Goal: Communication & Community: Share content

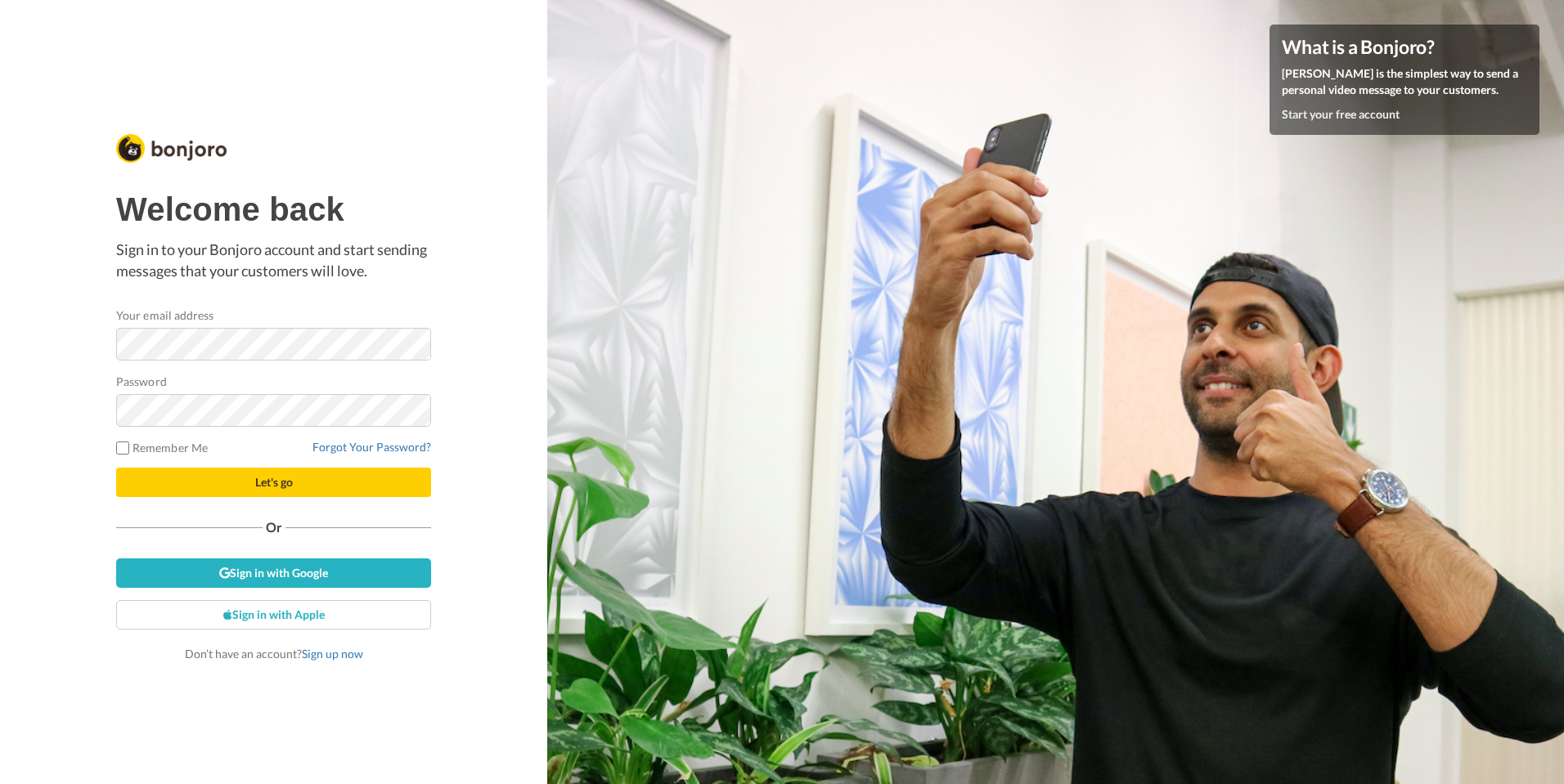
click at [1563, 347] on com-1password-button at bounding box center [1564, 392] width 0 height 784
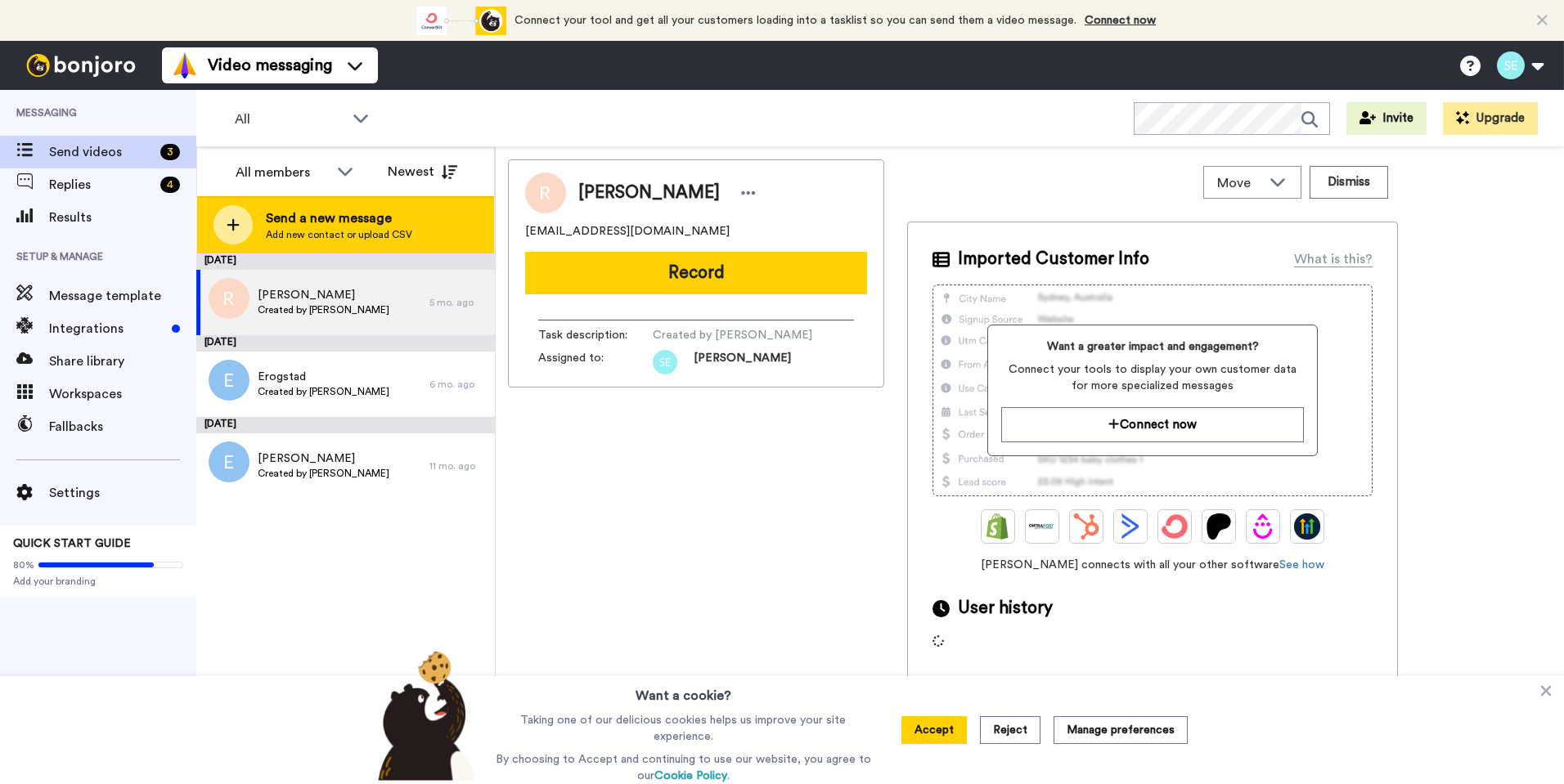
click at [333, 215] on span "Send a new message" at bounding box center [339, 218] width 146 height 19
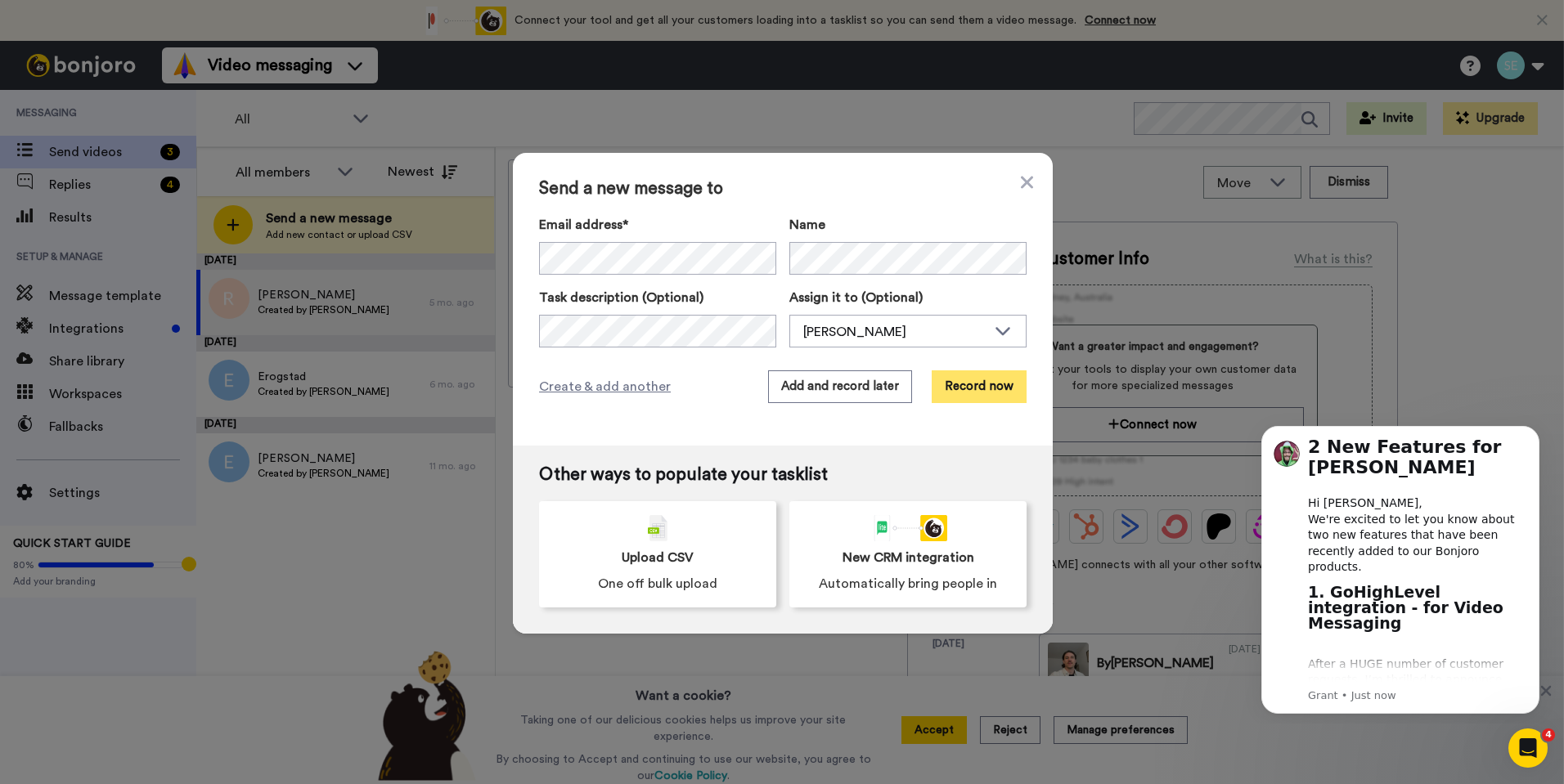
click at [968, 393] on button "Record now" at bounding box center [978, 387] width 95 height 33
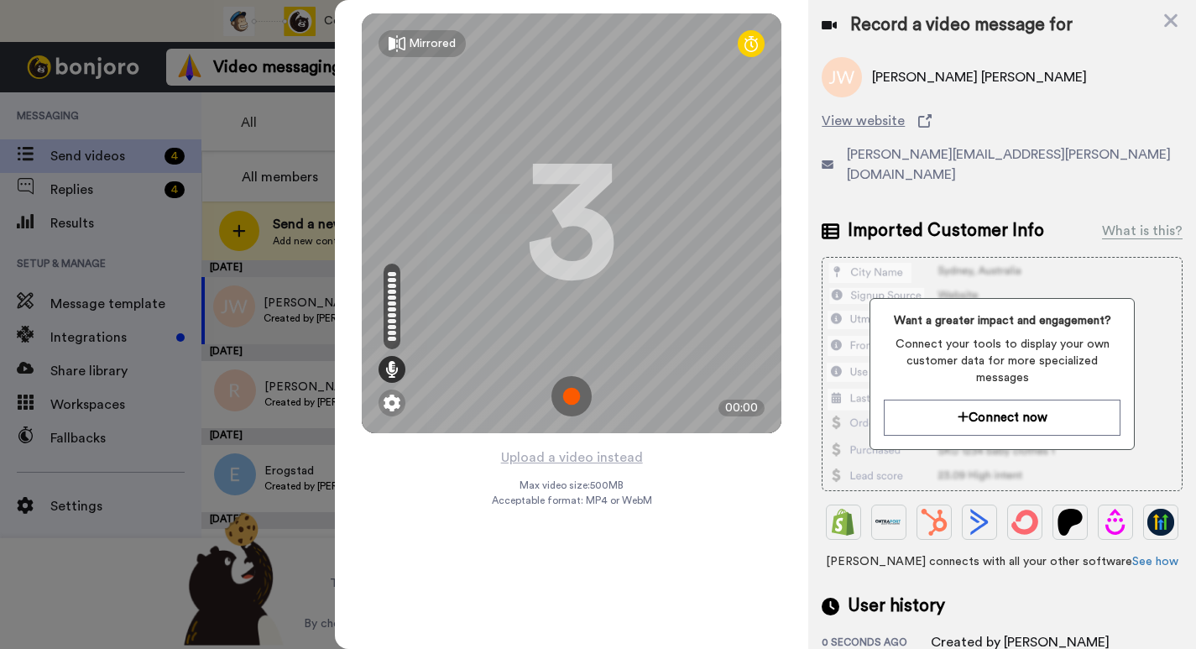
click at [572, 390] on img at bounding box center [571, 396] width 40 height 40
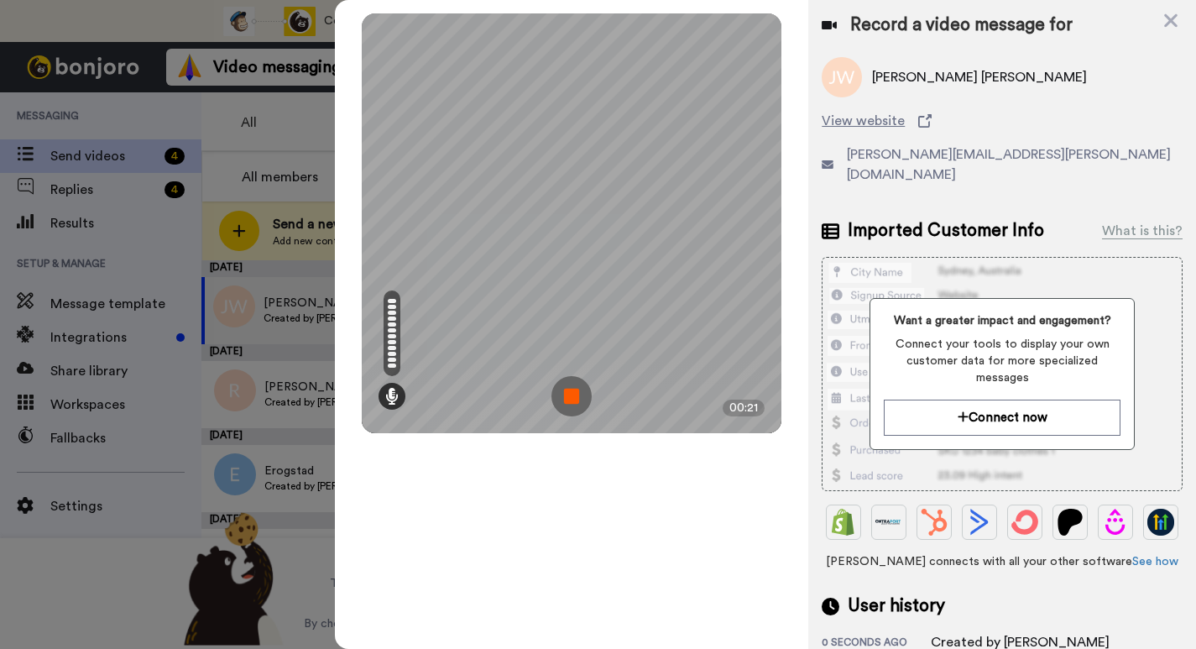
click at [565, 395] on img at bounding box center [571, 396] width 40 height 40
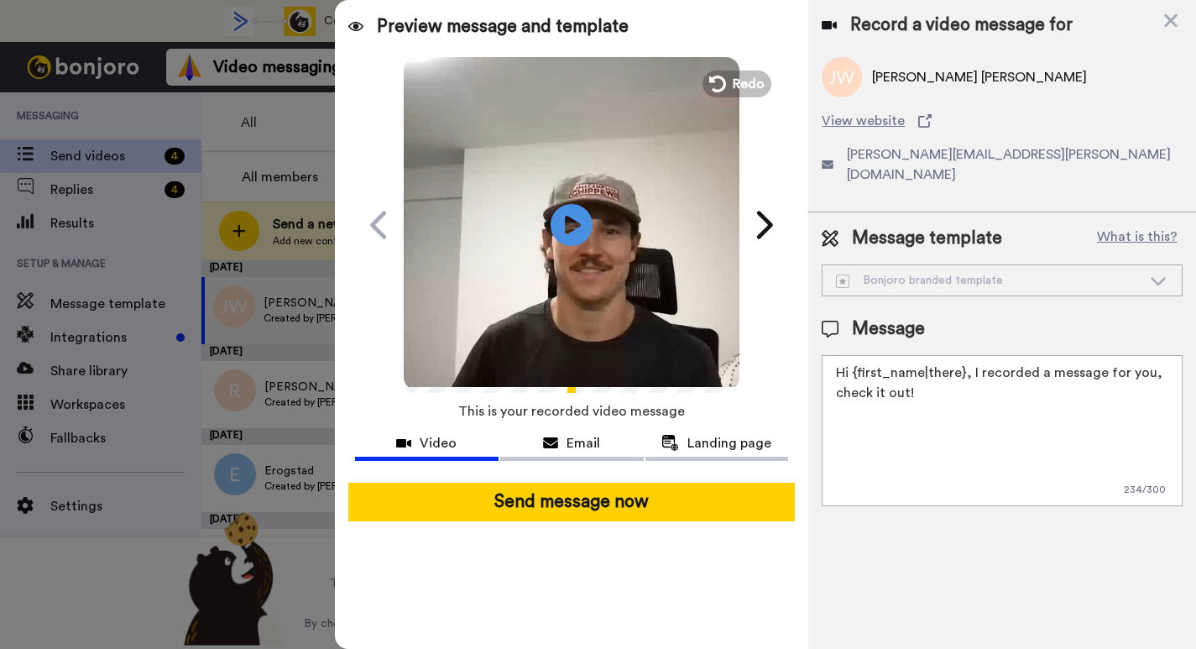
drag, startPoint x: 961, startPoint y: 350, endPoint x: 854, endPoint y: 355, distance: 106.7
click at [854, 355] on textarea "Hi {first_name|there}, I recorded a message for you, check it out!" at bounding box center [1002, 430] width 361 height 151
drag, startPoint x: 895, startPoint y: 351, endPoint x: 1189, endPoint y: 361, distance: 293.9
click at [1189, 361] on div "Message template What is this? Bonjoro branded template Bonjoro branded templat…" at bounding box center [1002, 365] width 388 height 307
click at [1003, 357] on textarea "Hi Jason, quick birthday hello for Jackson! Hope y'all are well." at bounding box center [1002, 430] width 361 height 151
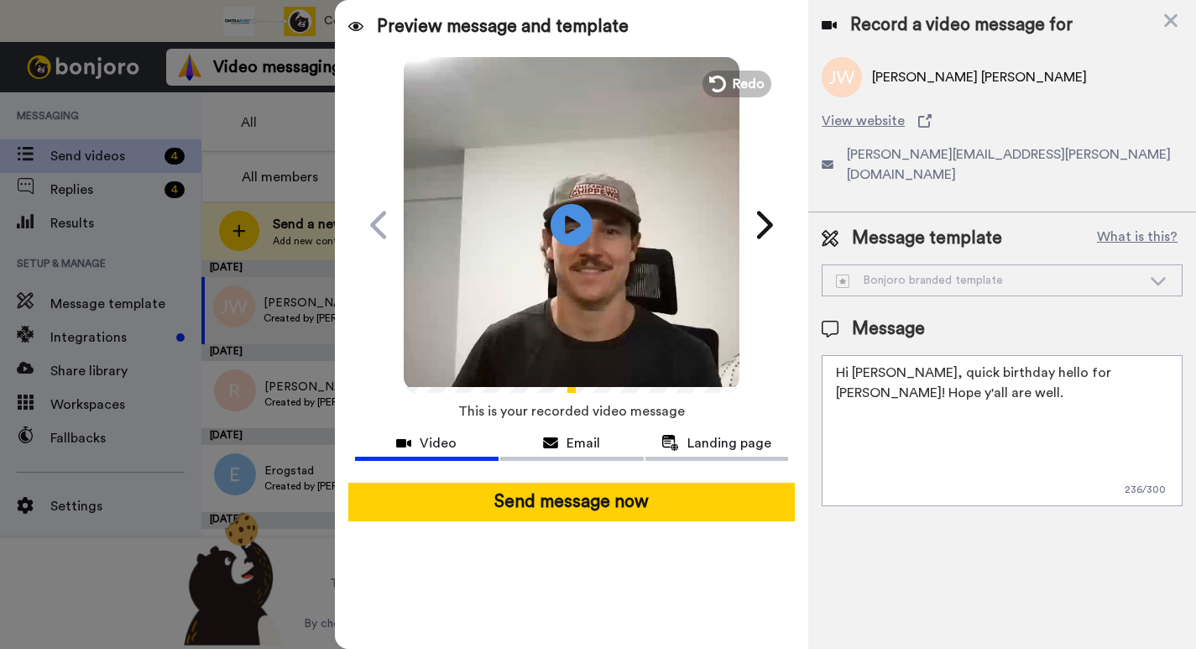
click at [1003, 357] on textarea "Hi Jason, quick birthday hello for Jackson! Hope y'all are well." at bounding box center [1002, 430] width 361 height 151
click at [938, 369] on textarea "Hi Jason, quick birthday message for Jackson! Hope y'all are well." at bounding box center [1002, 430] width 361 height 151
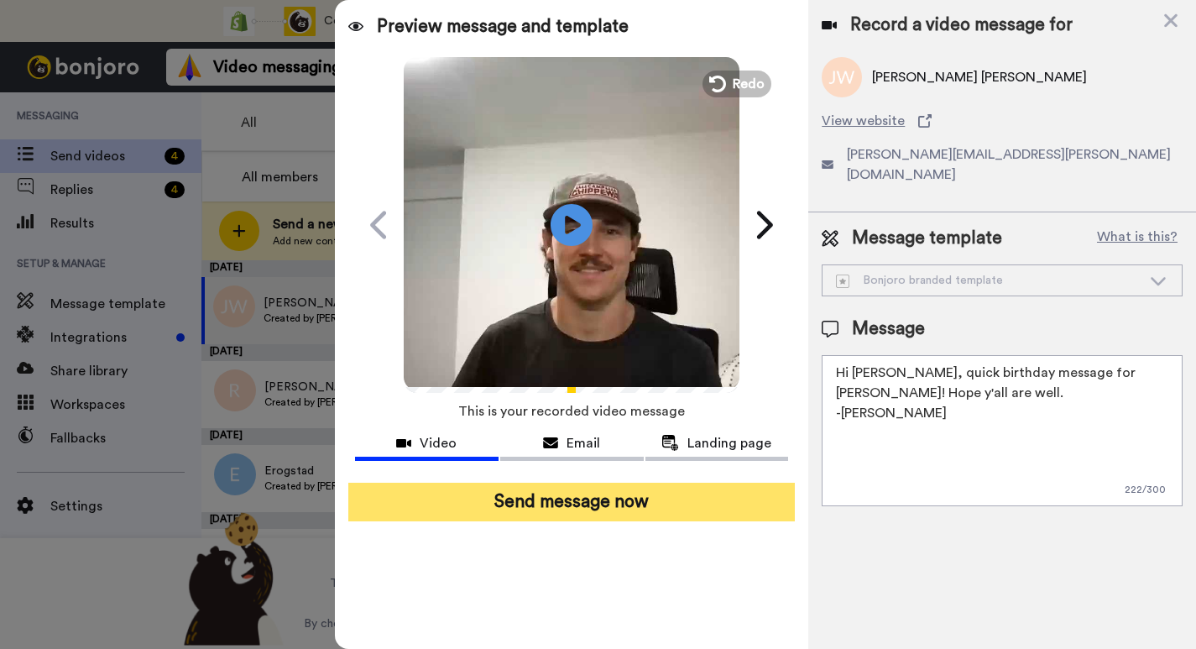
type textarea "Hi Jason, quick birthday message for Jackson! Hope y'all are well. -Sam Endres"
click at [651, 501] on button "Send message now" at bounding box center [571, 502] width 446 height 39
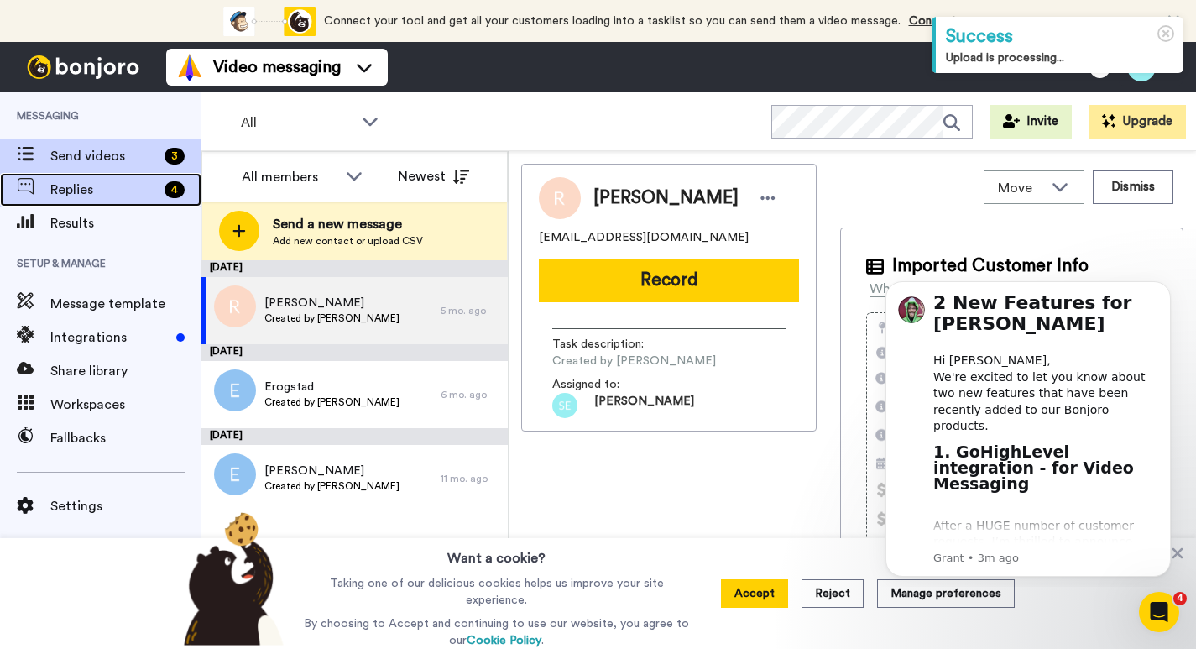
click at [117, 196] on span "Replies" at bounding box center [103, 190] width 107 height 20
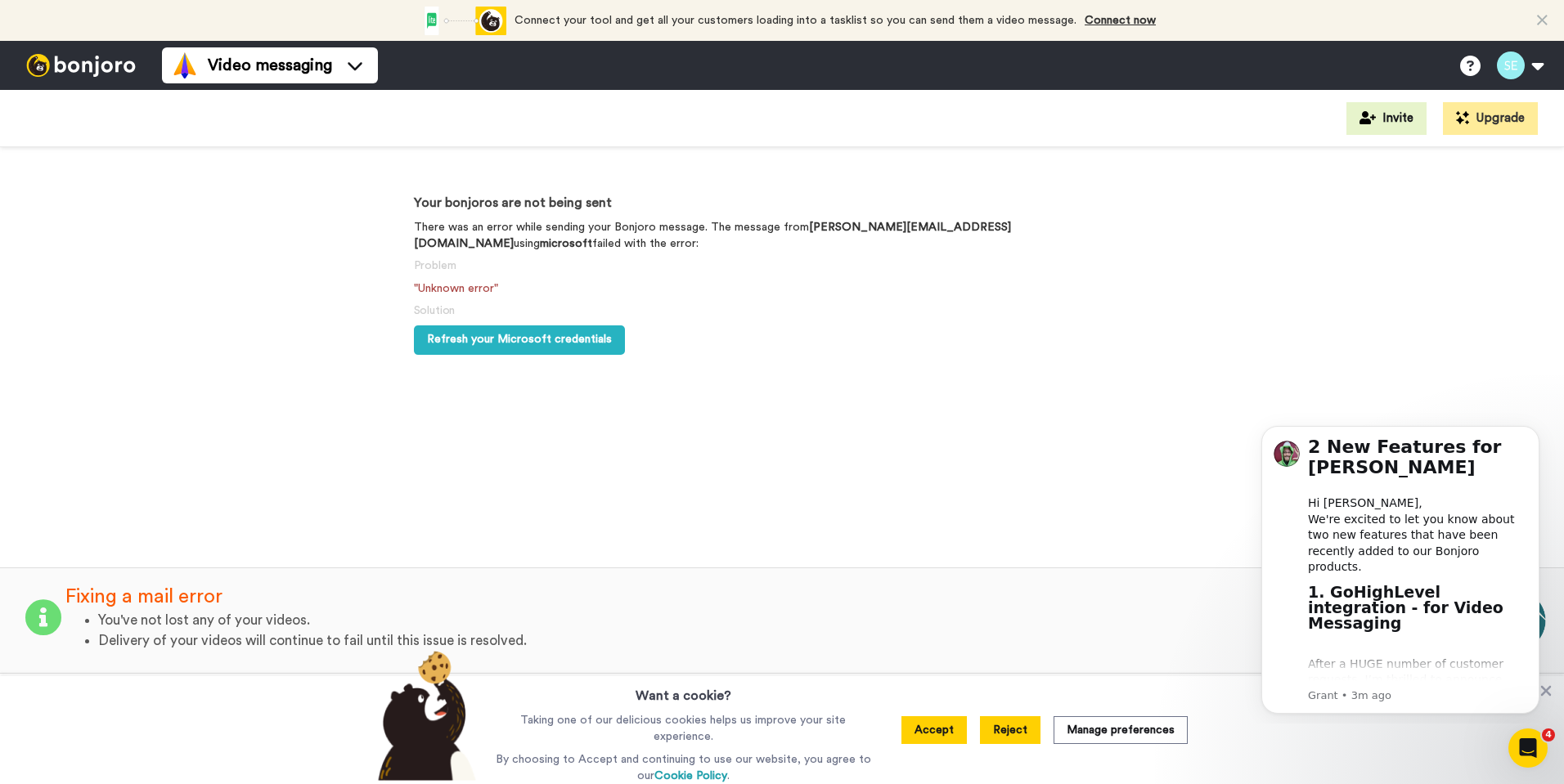
click at [998, 725] on button "Reject" at bounding box center [1010, 729] width 60 height 28
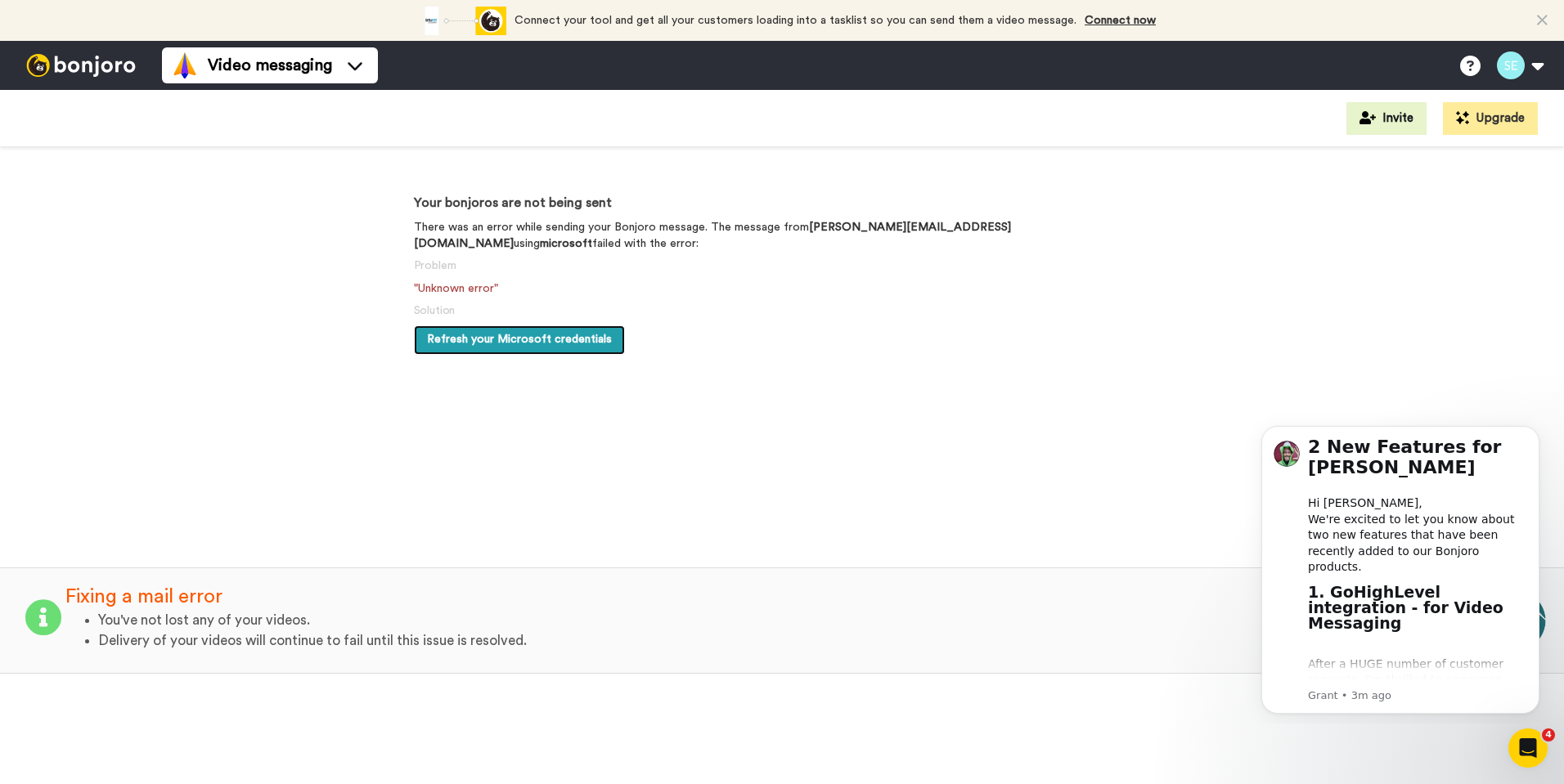
click at [572, 333] on span "Refresh your Microsoft credentials" at bounding box center [519, 339] width 185 height 12
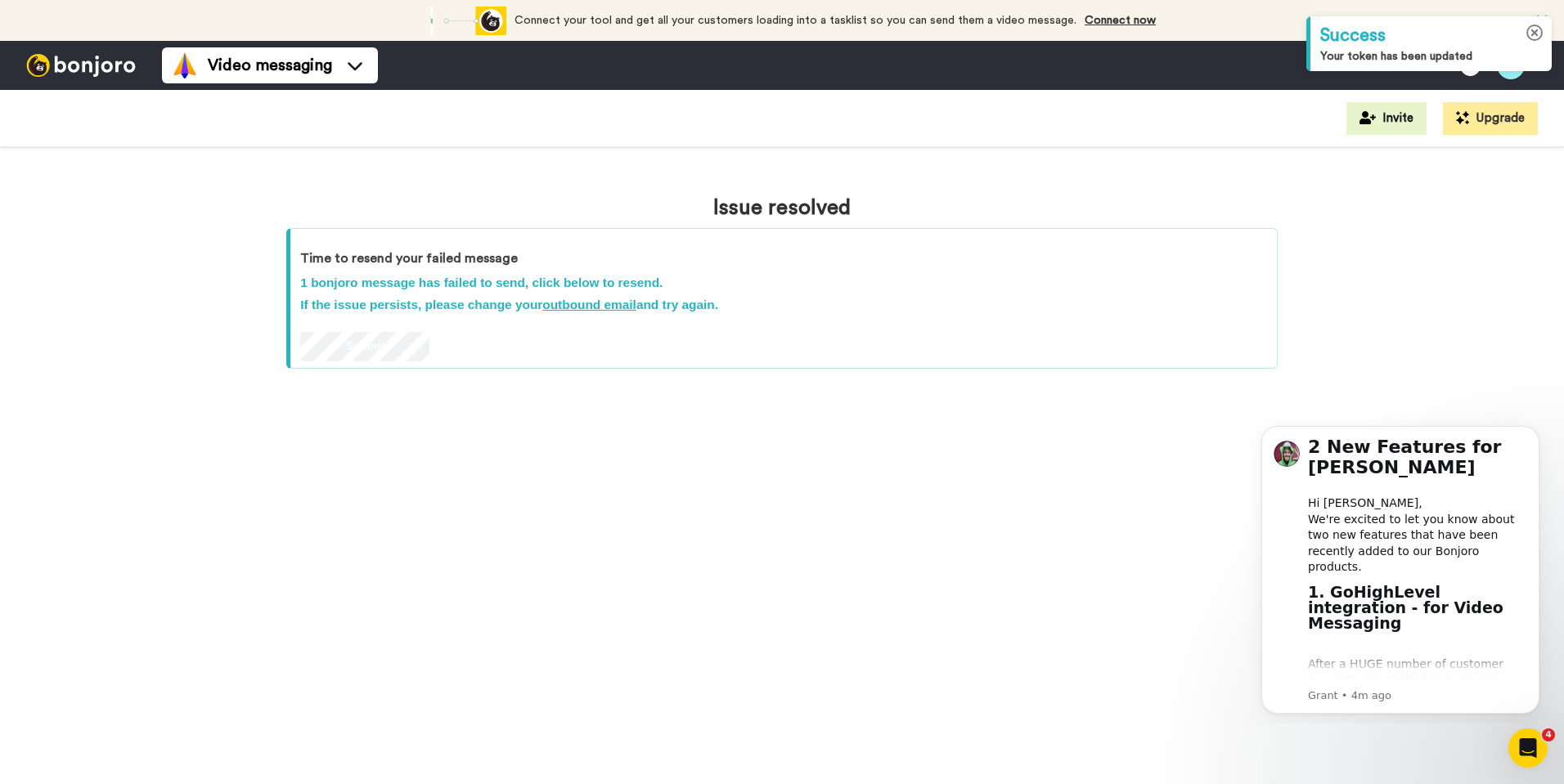
click at [1541, 28] on icon at bounding box center [1535, 33] width 18 height 18
click at [1521, 63] on button at bounding box center [1519, 65] width 62 height 36
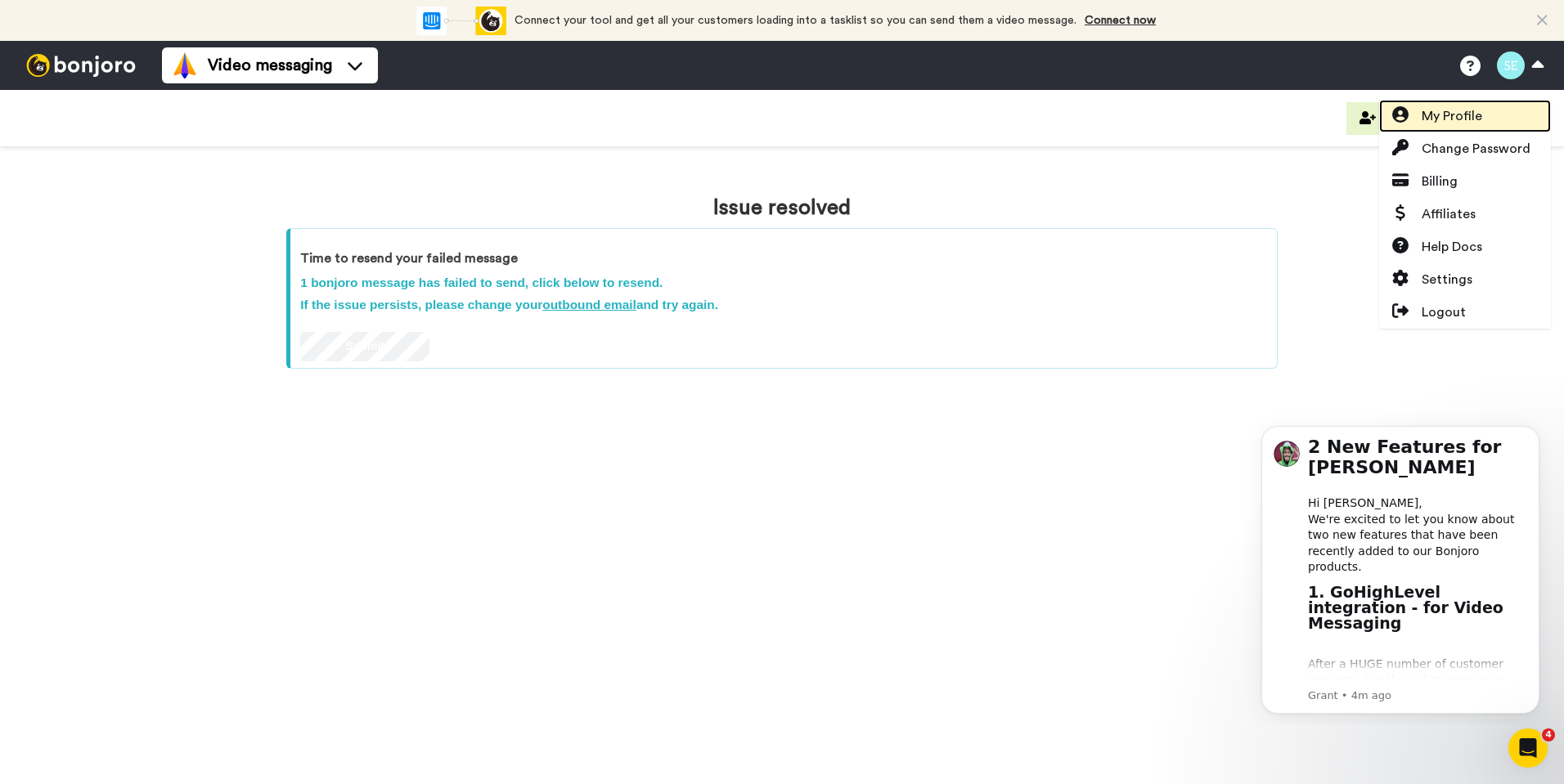
click at [1475, 124] on span "My Profile" at bounding box center [1452, 116] width 60 height 19
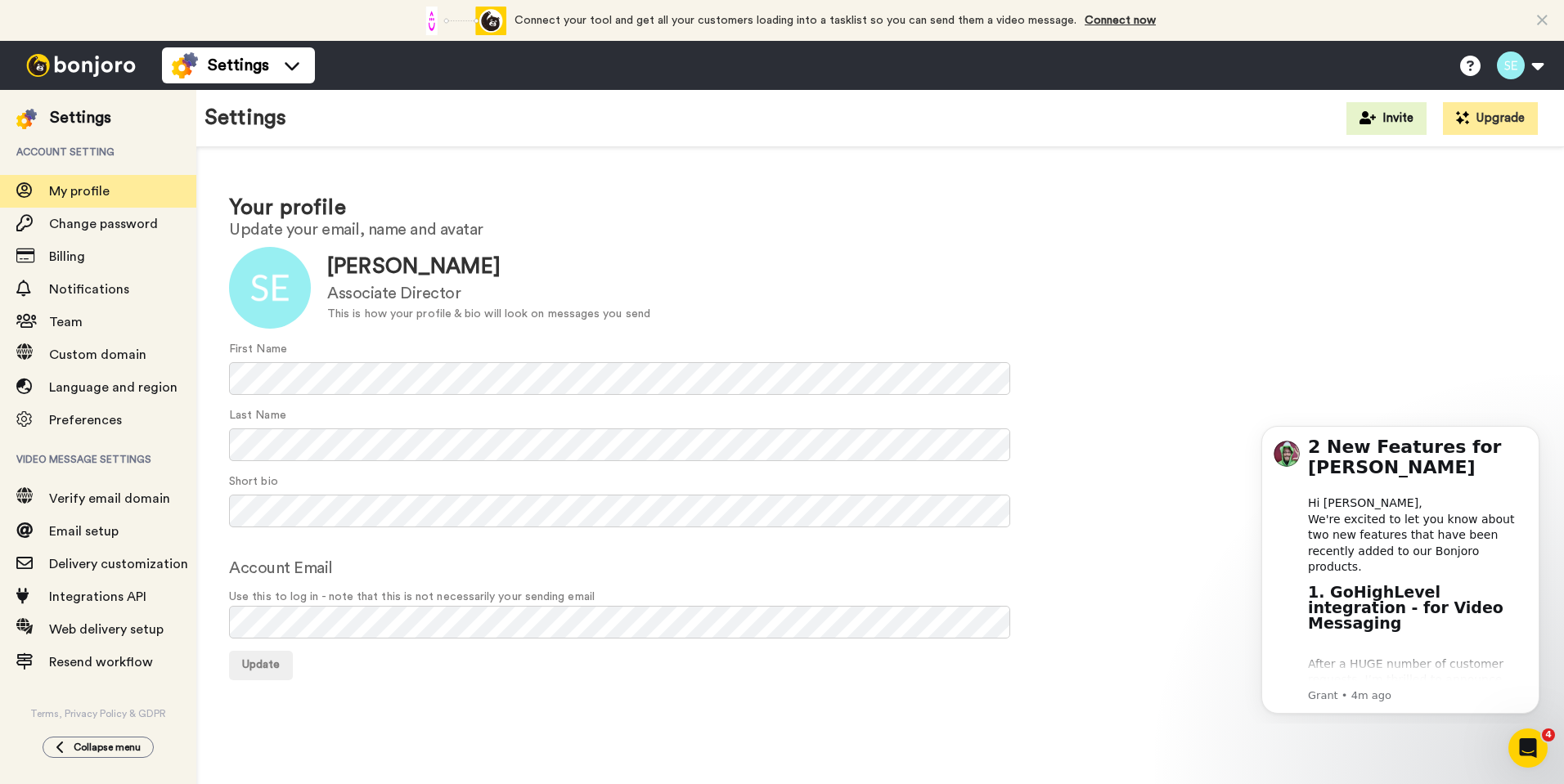
drag, startPoint x: 549, startPoint y: 653, endPoint x: 467, endPoint y: 638, distance: 83.4
click at [549, 653] on div "Update" at bounding box center [880, 665] width 1302 height 29
click at [257, 669] on span "Update" at bounding box center [260, 664] width 38 height 12
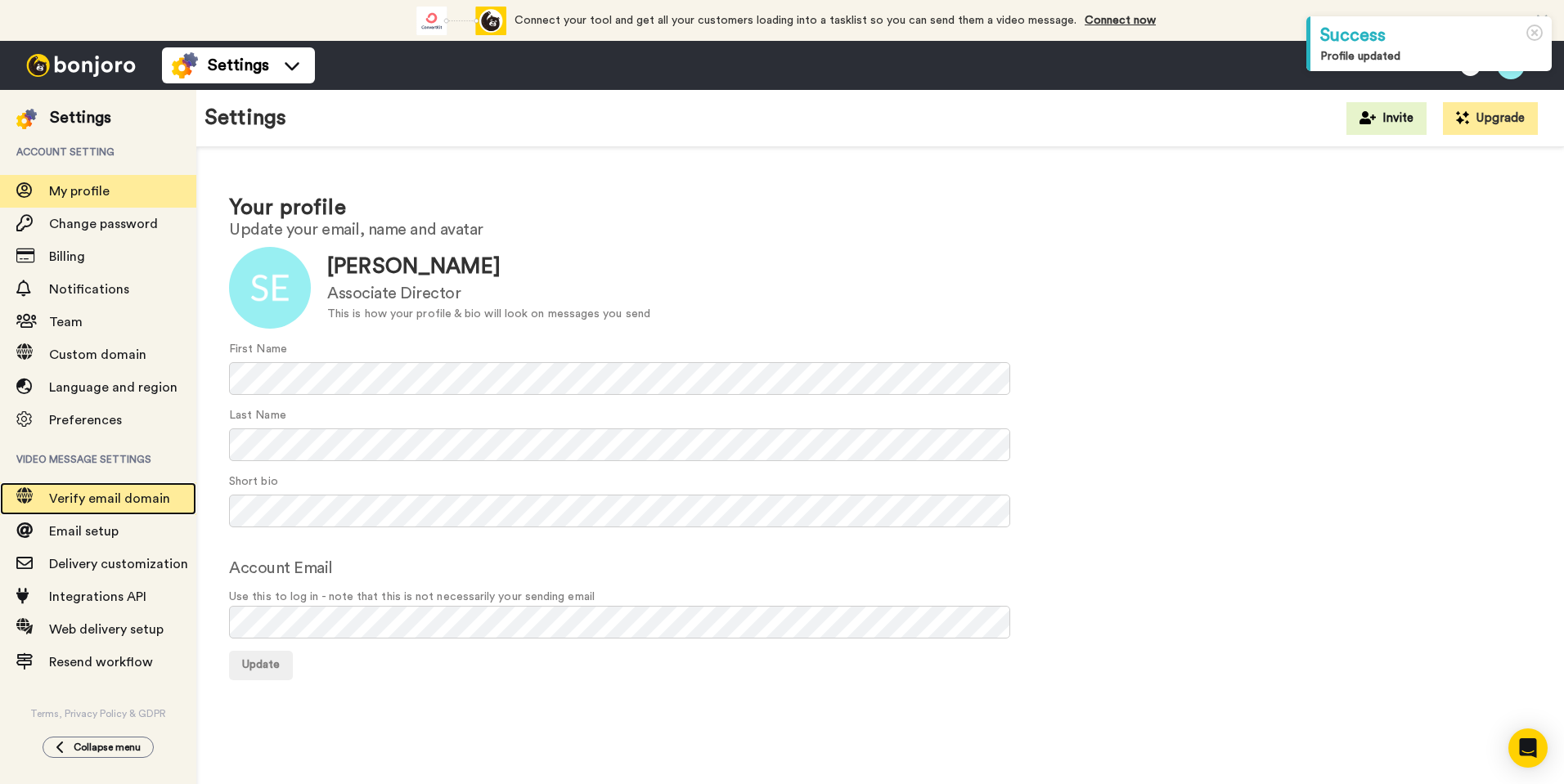
click at [96, 499] on span "Verify email domain" at bounding box center [109, 498] width 121 height 13
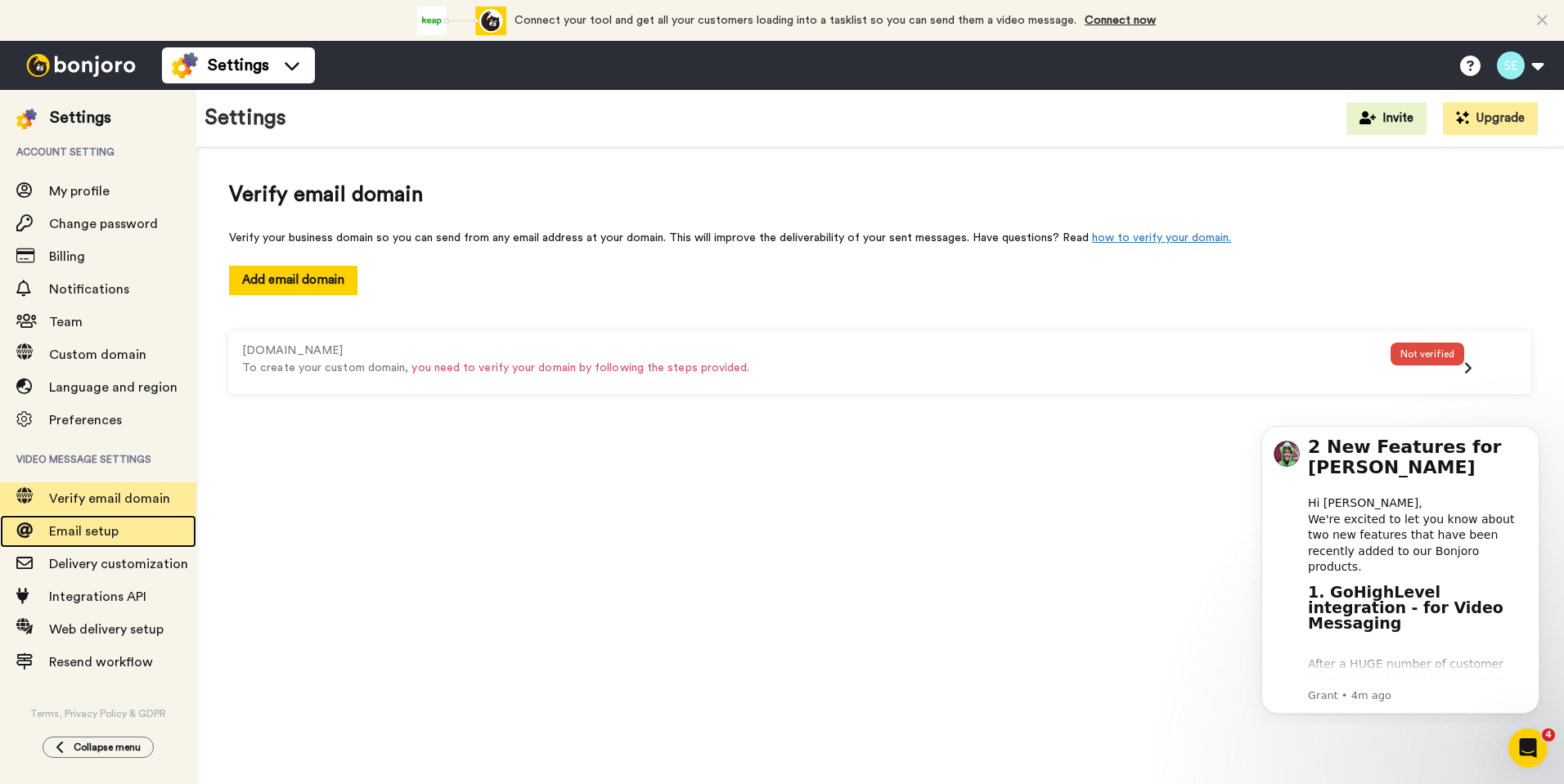
click at [125, 533] on span "Email setup" at bounding box center [122, 531] width 147 height 19
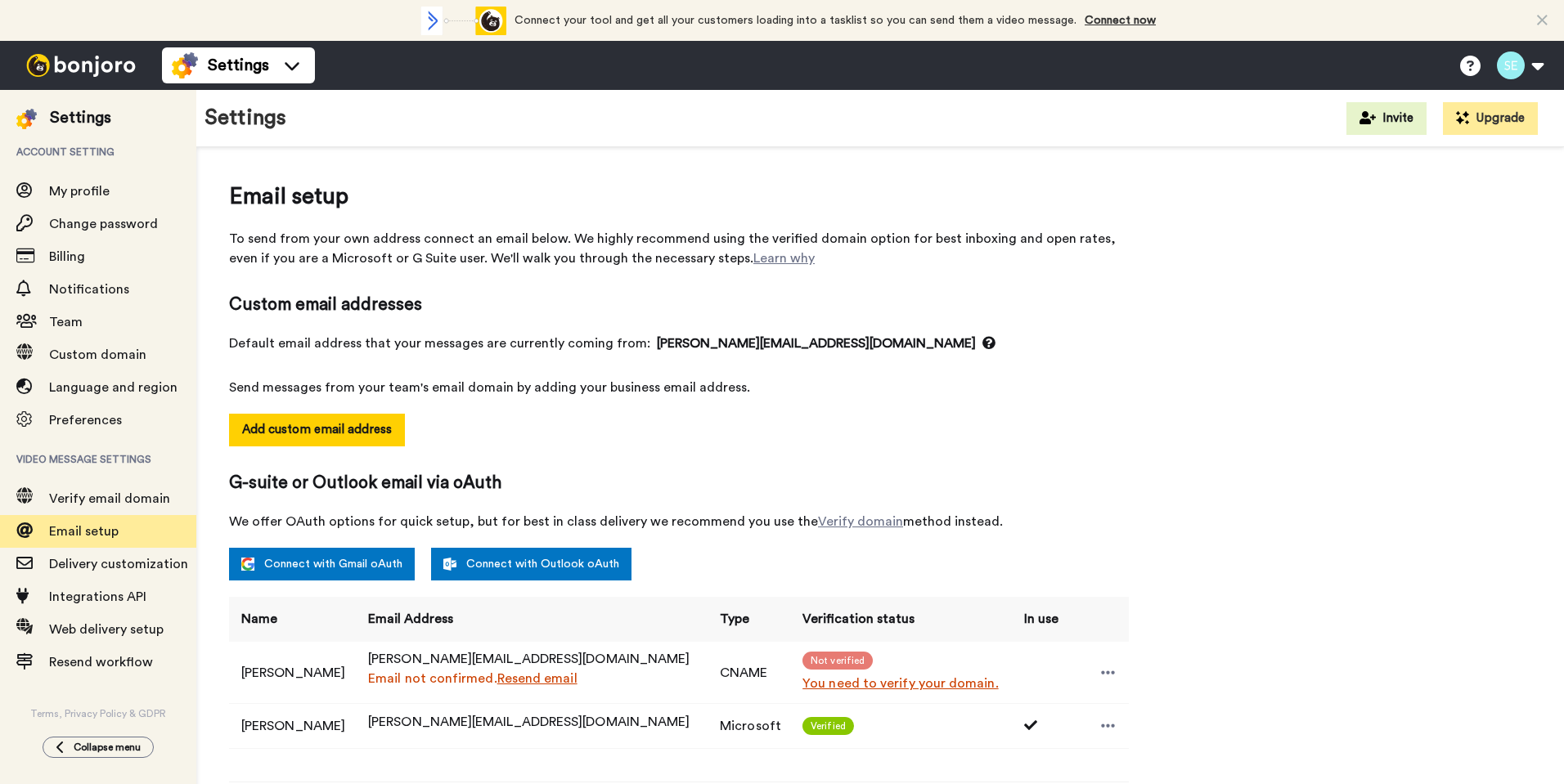
select select "158878"
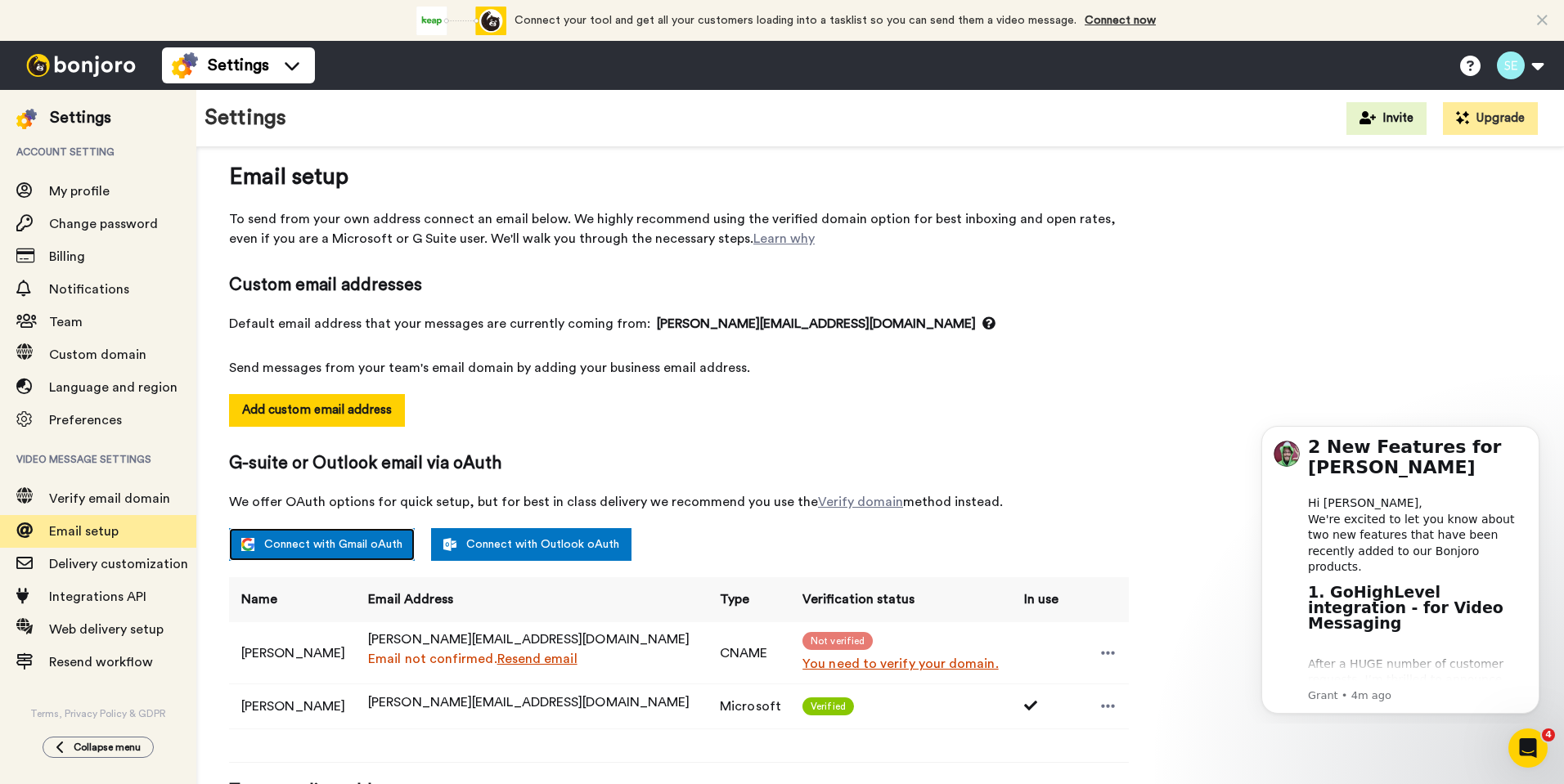
click at [324, 541] on link "Connect with Gmail oAuth" at bounding box center [322, 544] width 185 height 33
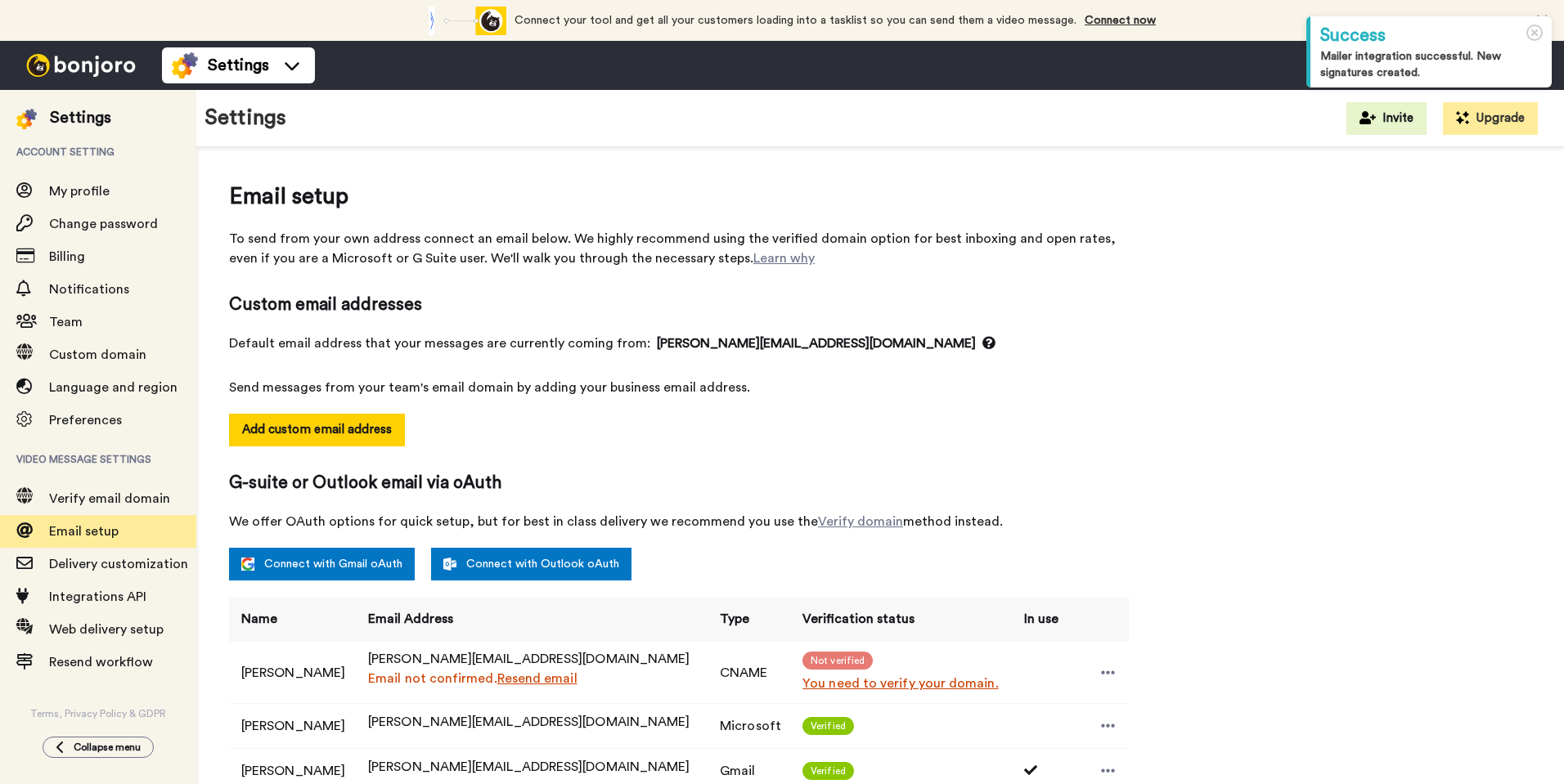
select select "164219"
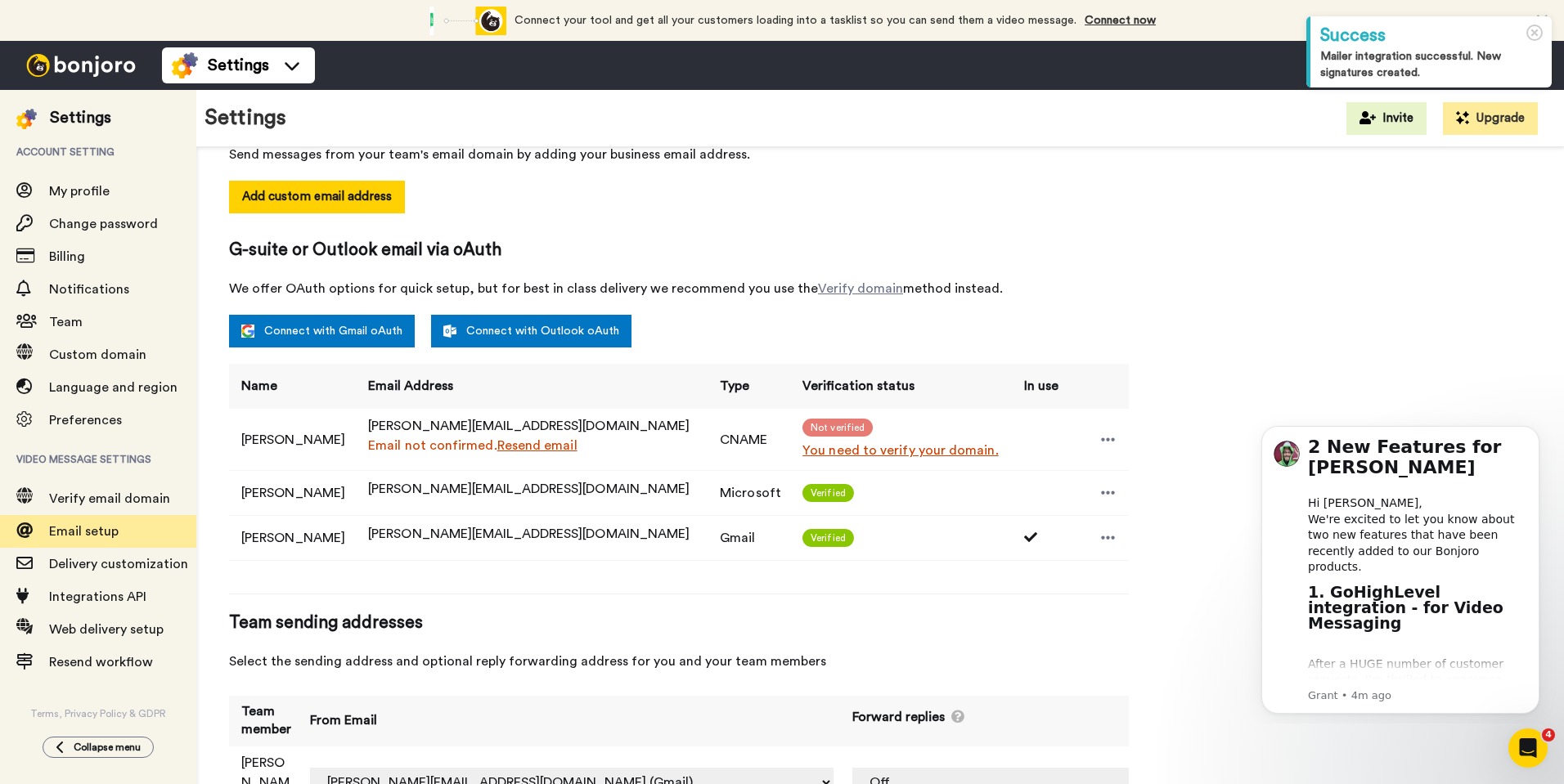
scroll to position [235, 0]
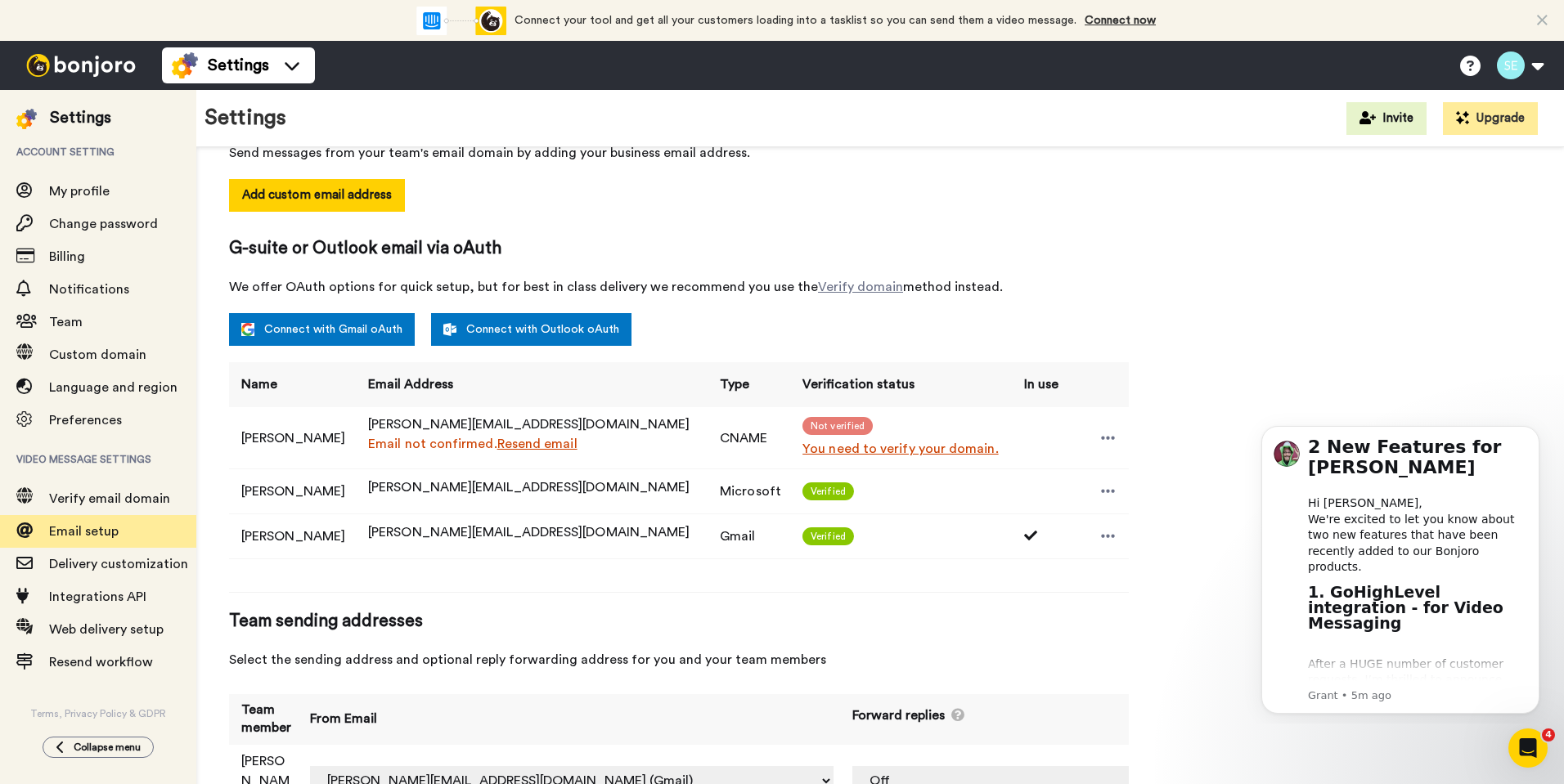
click at [1546, 21] on icon at bounding box center [1542, 20] width 11 height 17
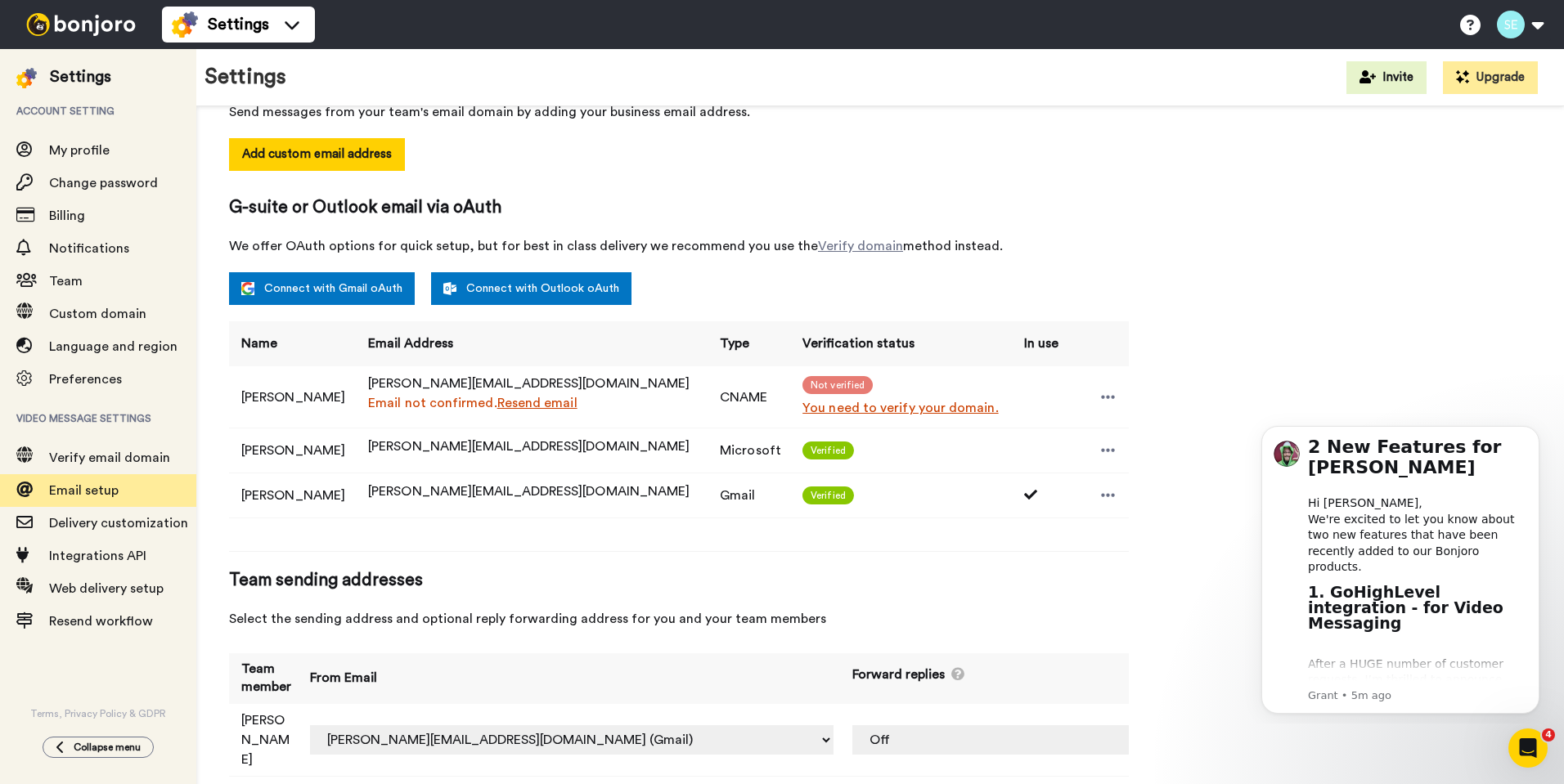
click at [74, 20] on img at bounding box center [81, 23] width 123 height 22
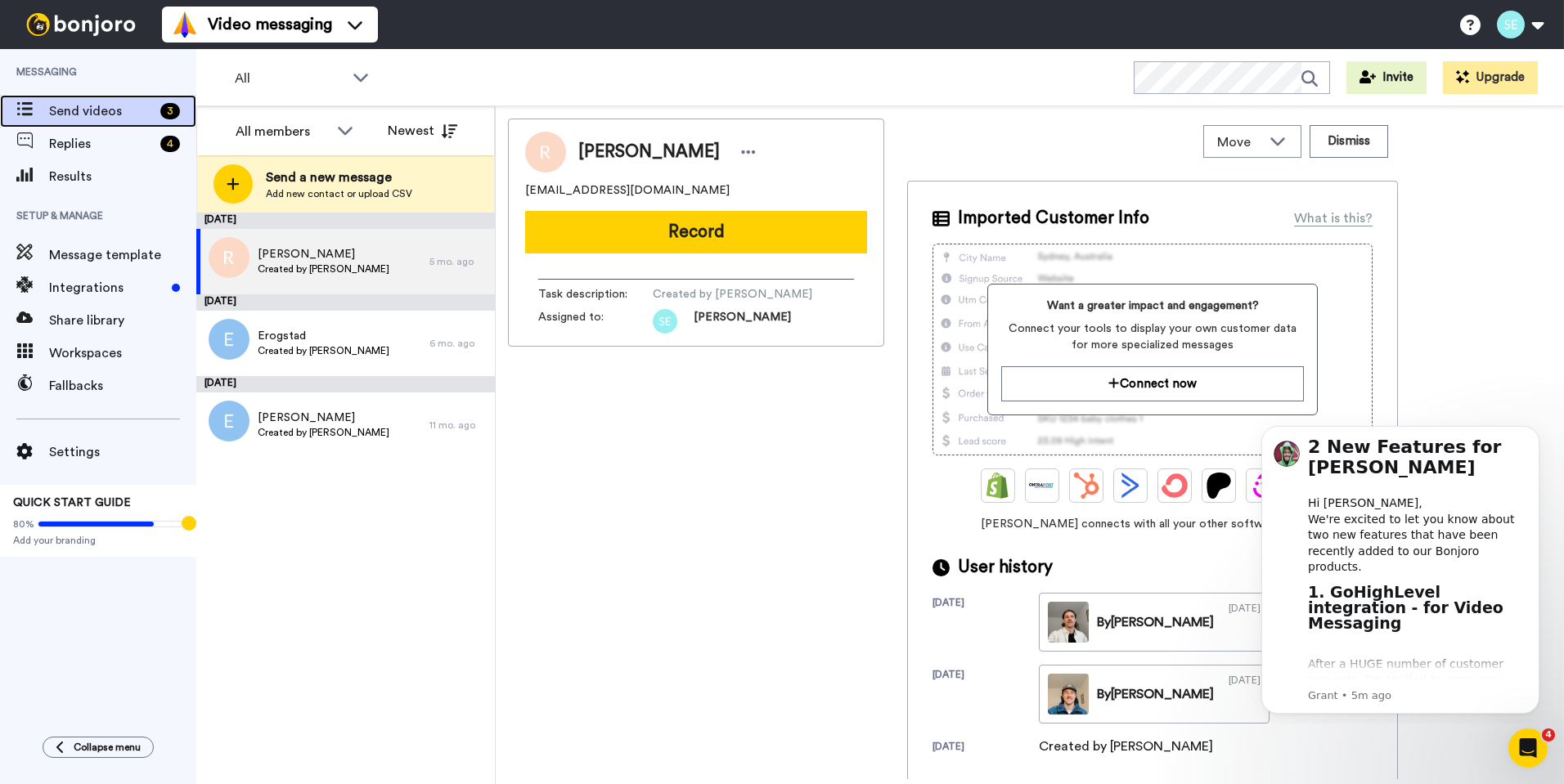
click at [128, 116] on span "Send videos" at bounding box center [100, 111] width 104 height 19
click at [1526, 429] on button "Dismiss notification" at bounding box center [1534, 430] width 21 height 21
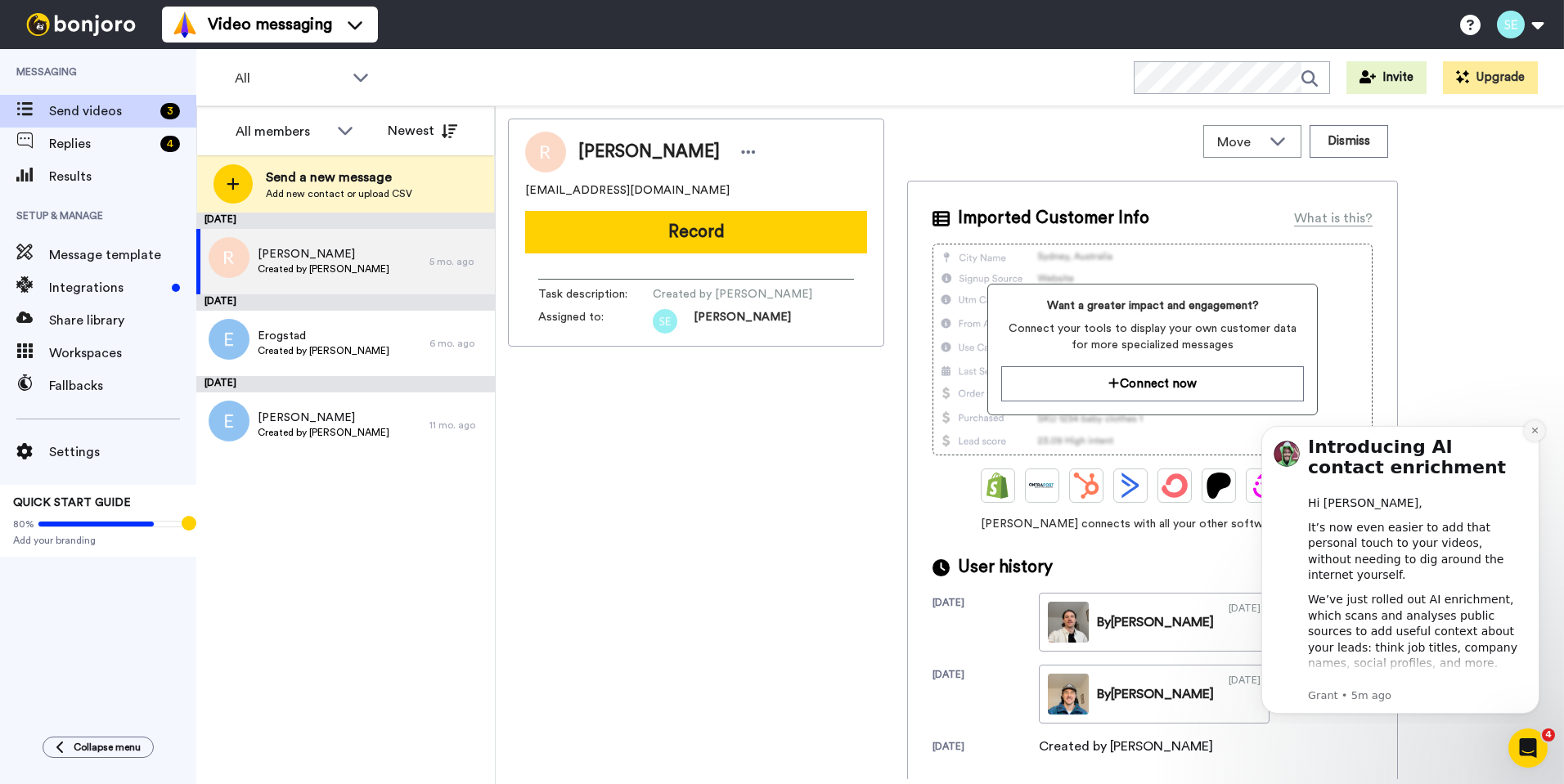
click at [1538, 431] on icon "Dismiss notification" at bounding box center [1534, 429] width 9 height 9
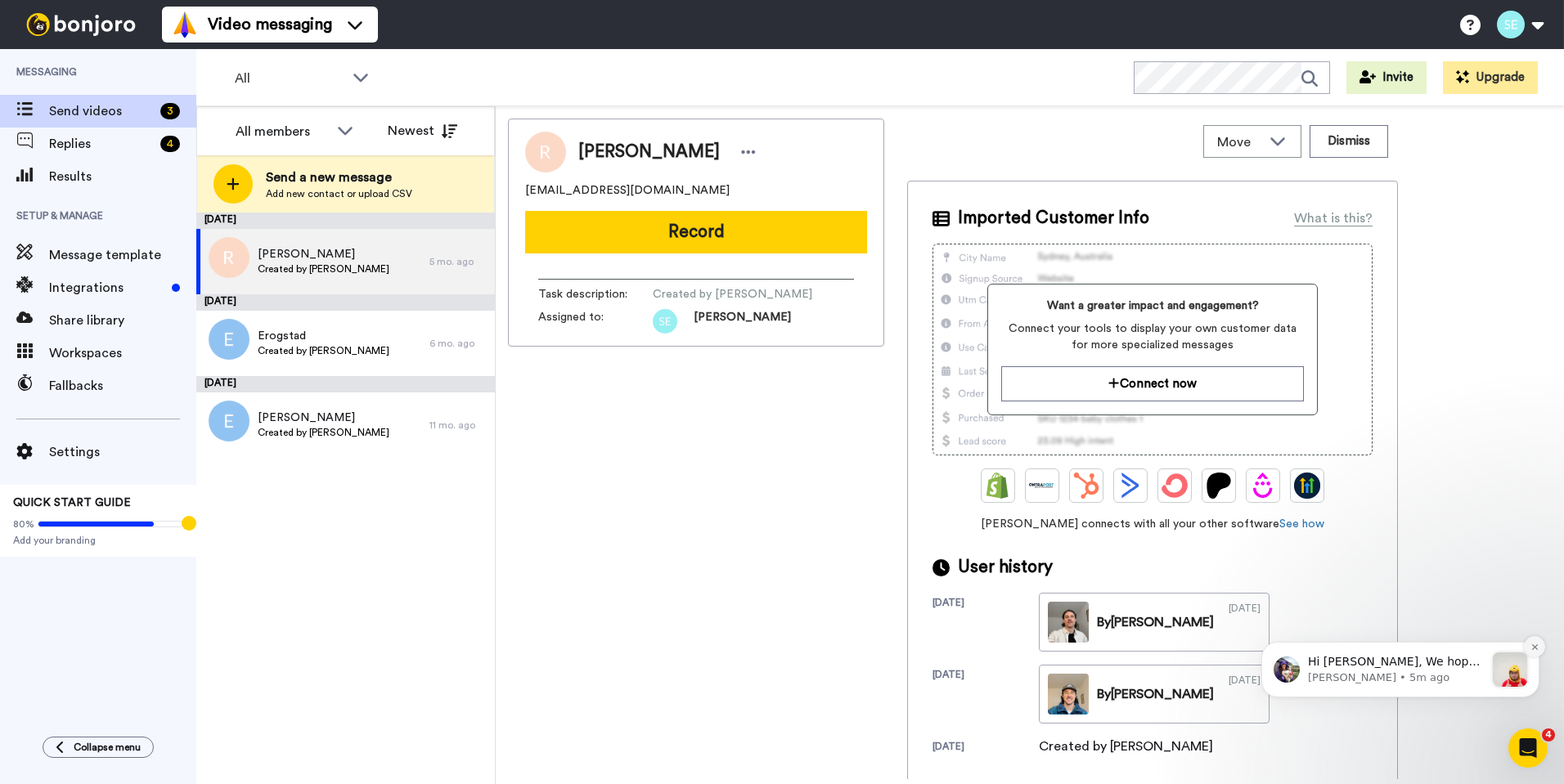
click at [1531, 643] on icon "Dismiss notification" at bounding box center [1534, 647] width 9 height 9
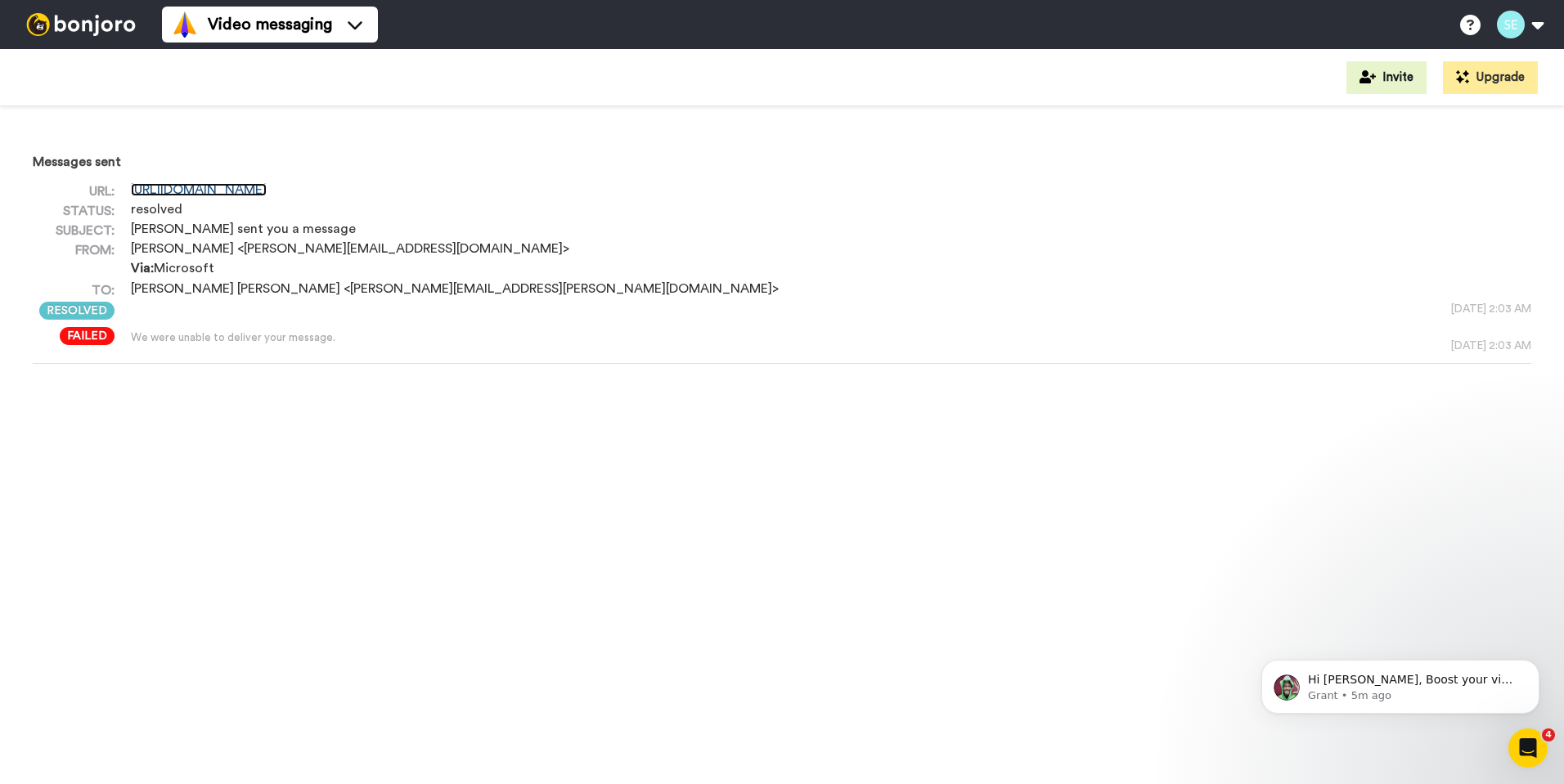
click at [197, 191] on link "[URL][DOMAIN_NAME]" at bounding box center [198, 189] width 135 height 13
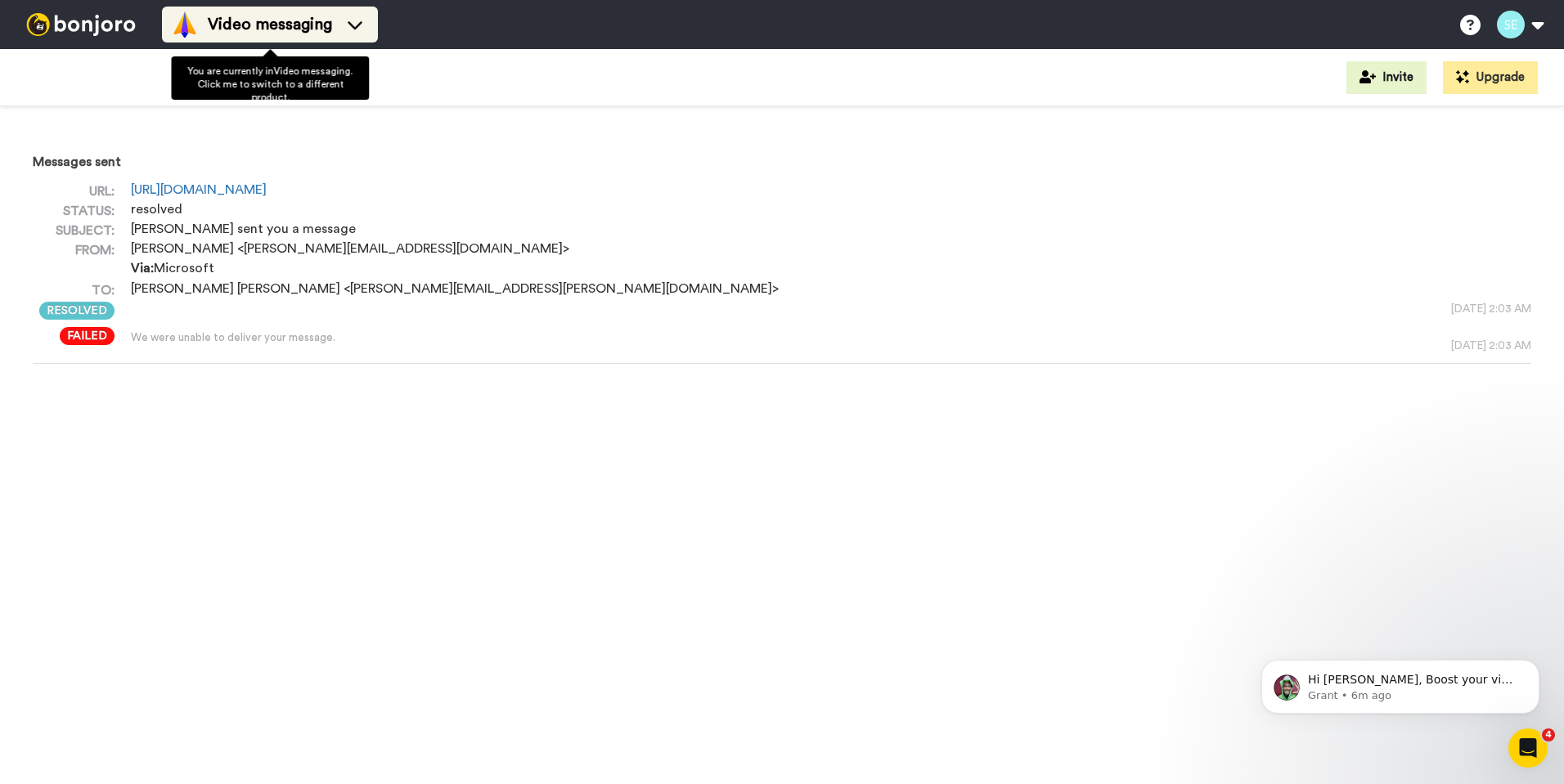
click at [312, 21] on span "Video messaging" at bounding box center [270, 23] width 125 height 22
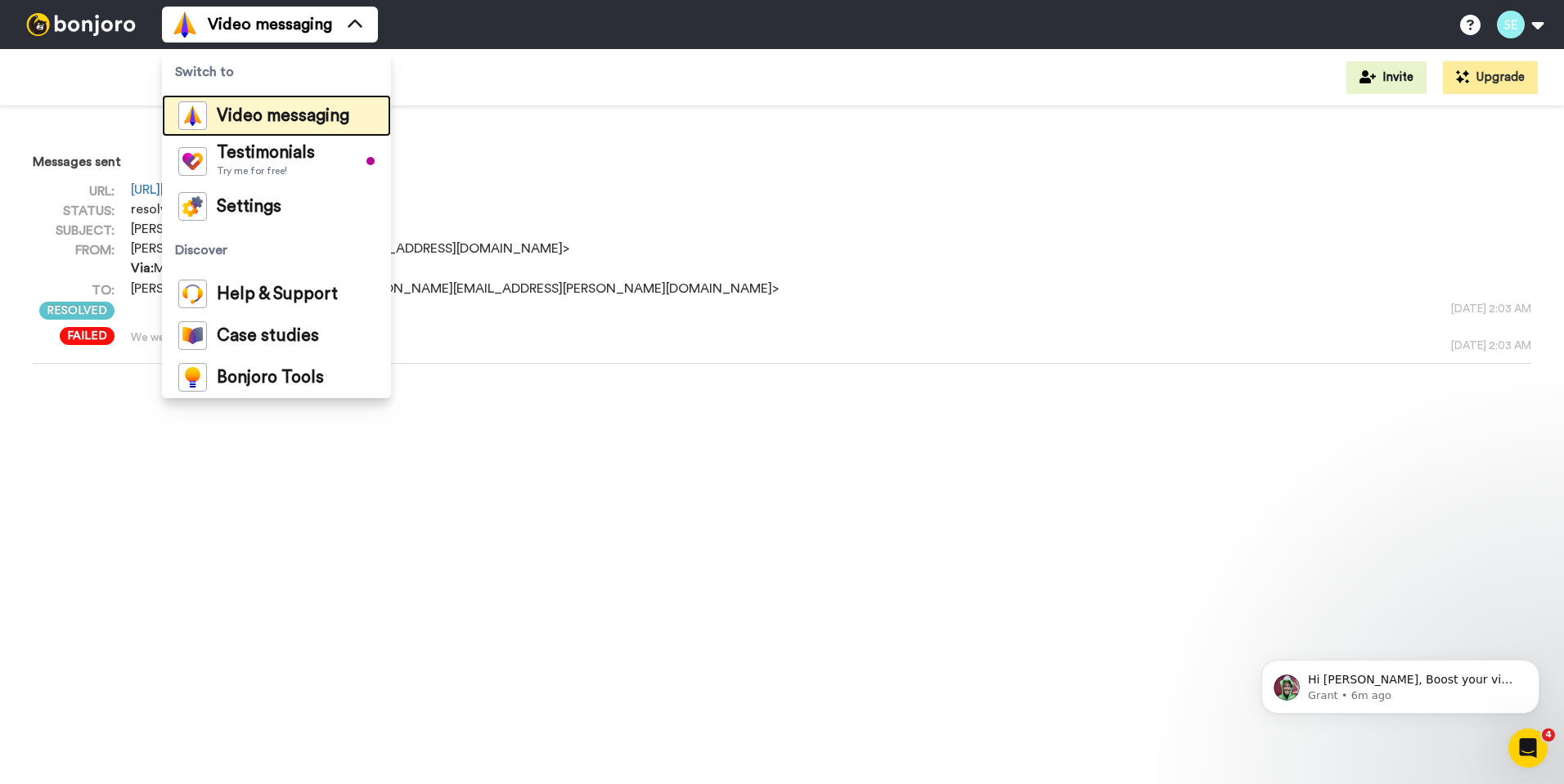
click at [263, 115] on span "Video messaging" at bounding box center [283, 116] width 133 height 17
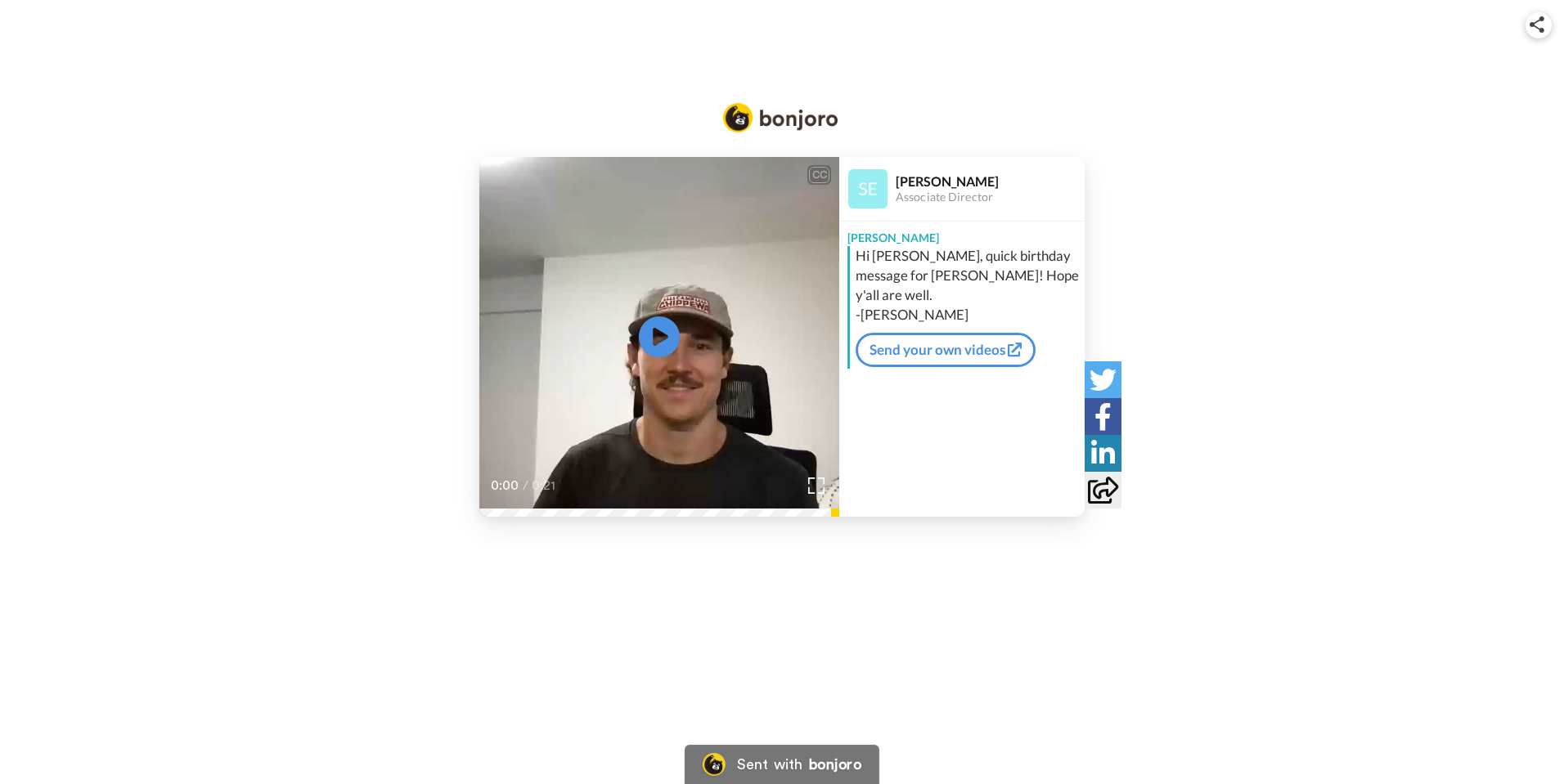
click at [1101, 485] on icon at bounding box center [1102, 490] width 30 height 27
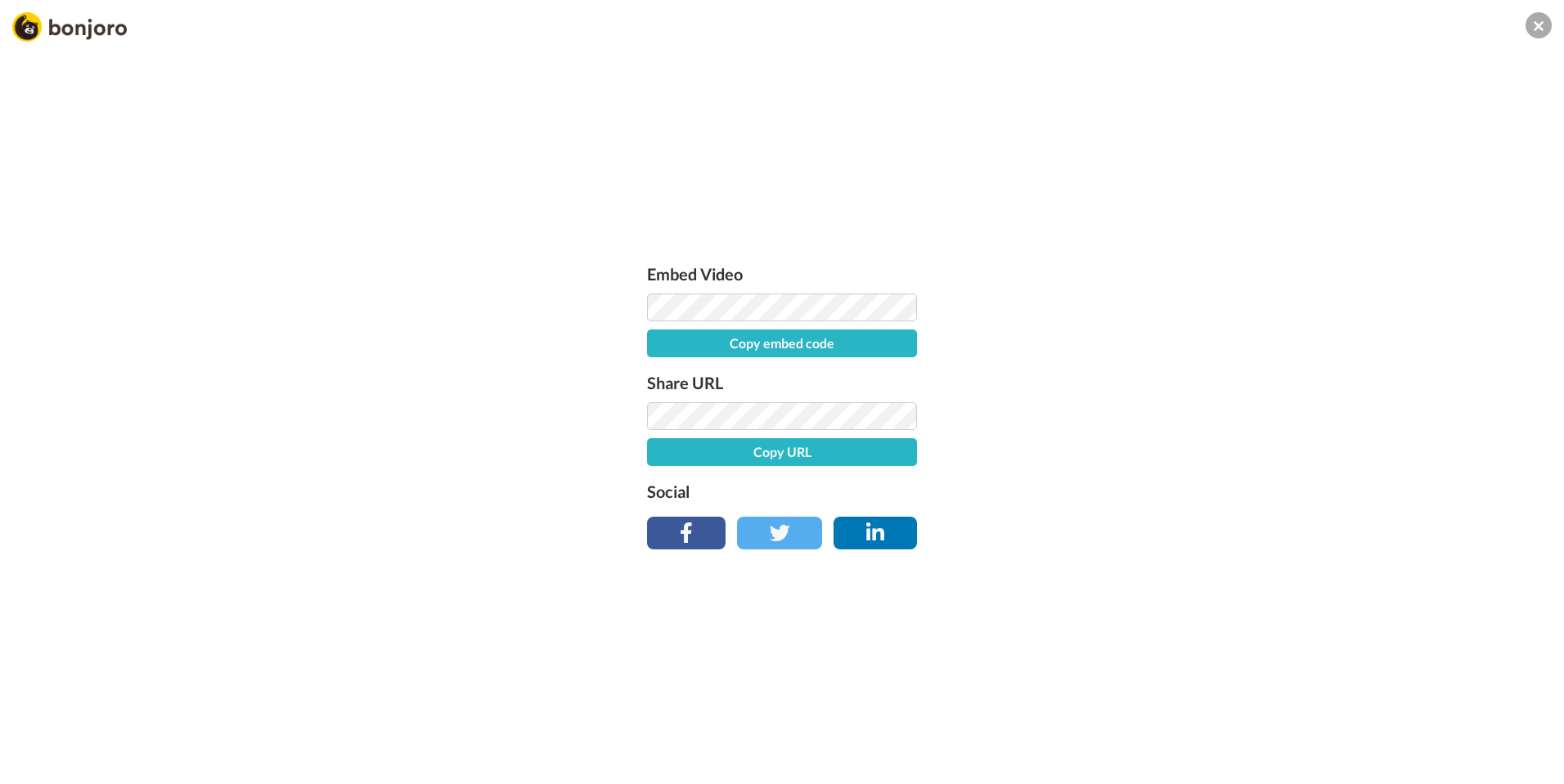
click at [740, 344] on button "Copy embed code" at bounding box center [782, 343] width 270 height 28
click at [1537, 19] on icon at bounding box center [1538, 25] width 10 height 16
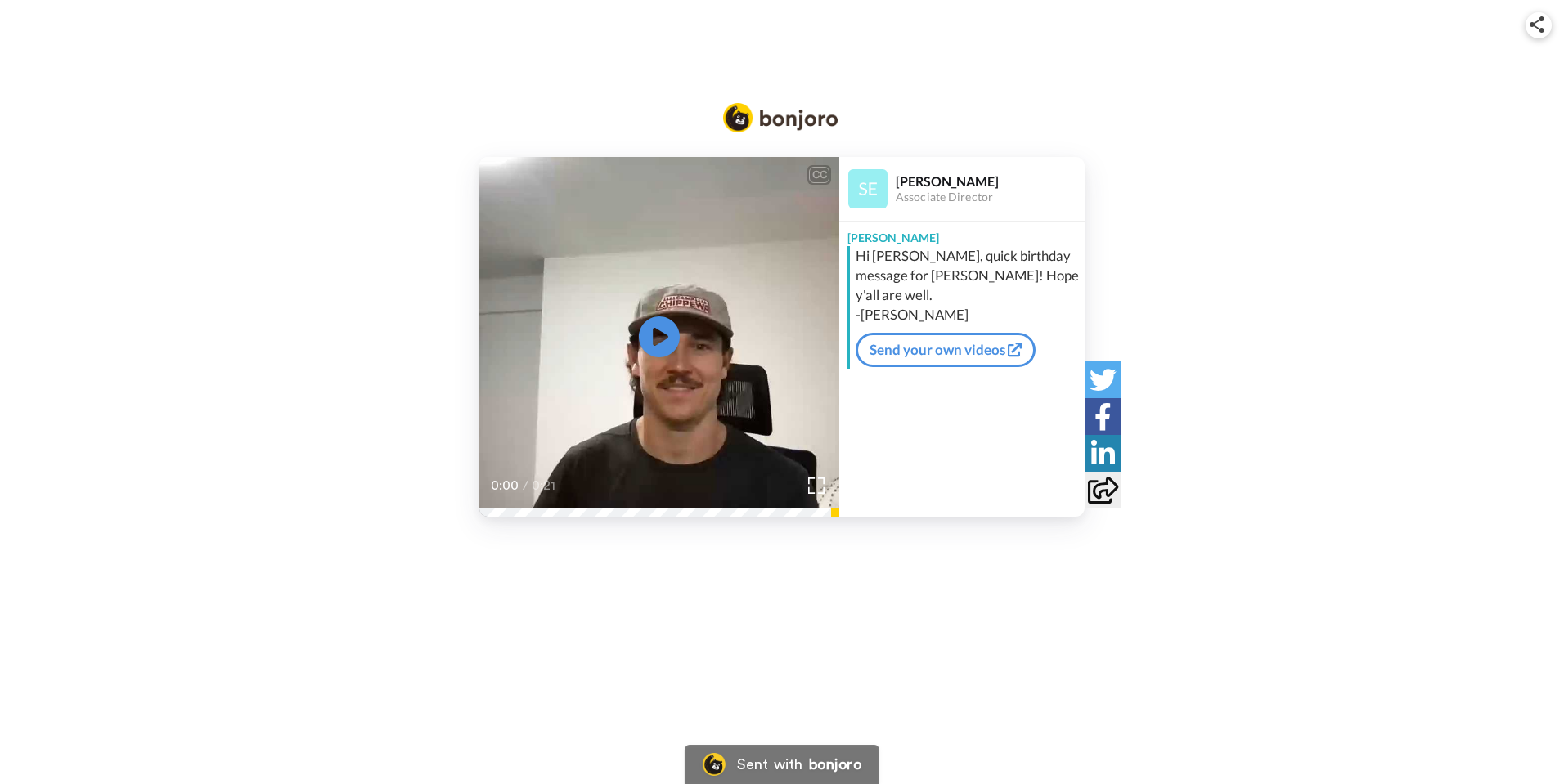
click at [1540, 23] on img at bounding box center [1536, 24] width 15 height 17
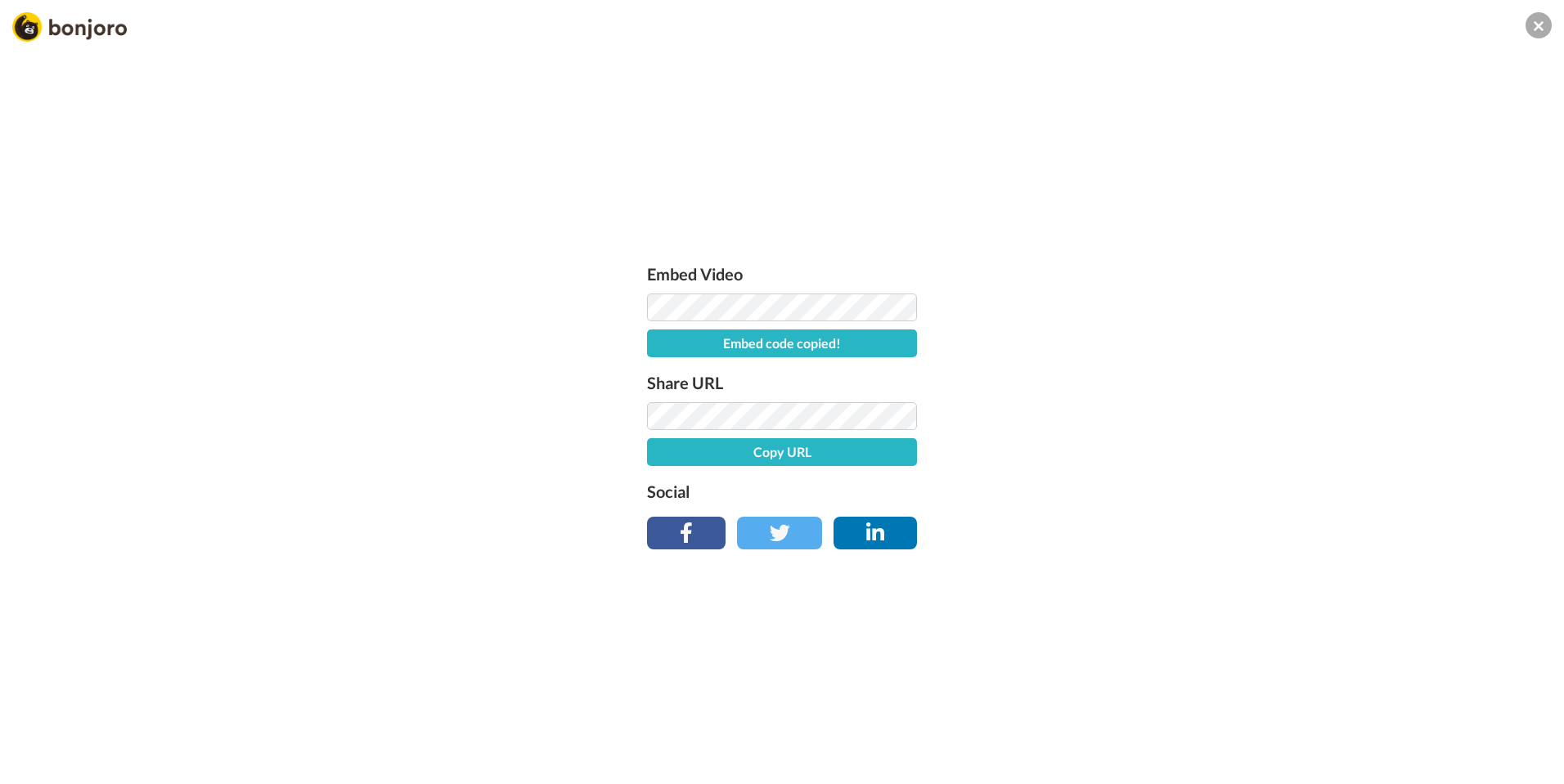
click at [1532, 28] on button at bounding box center [1538, 25] width 26 height 26
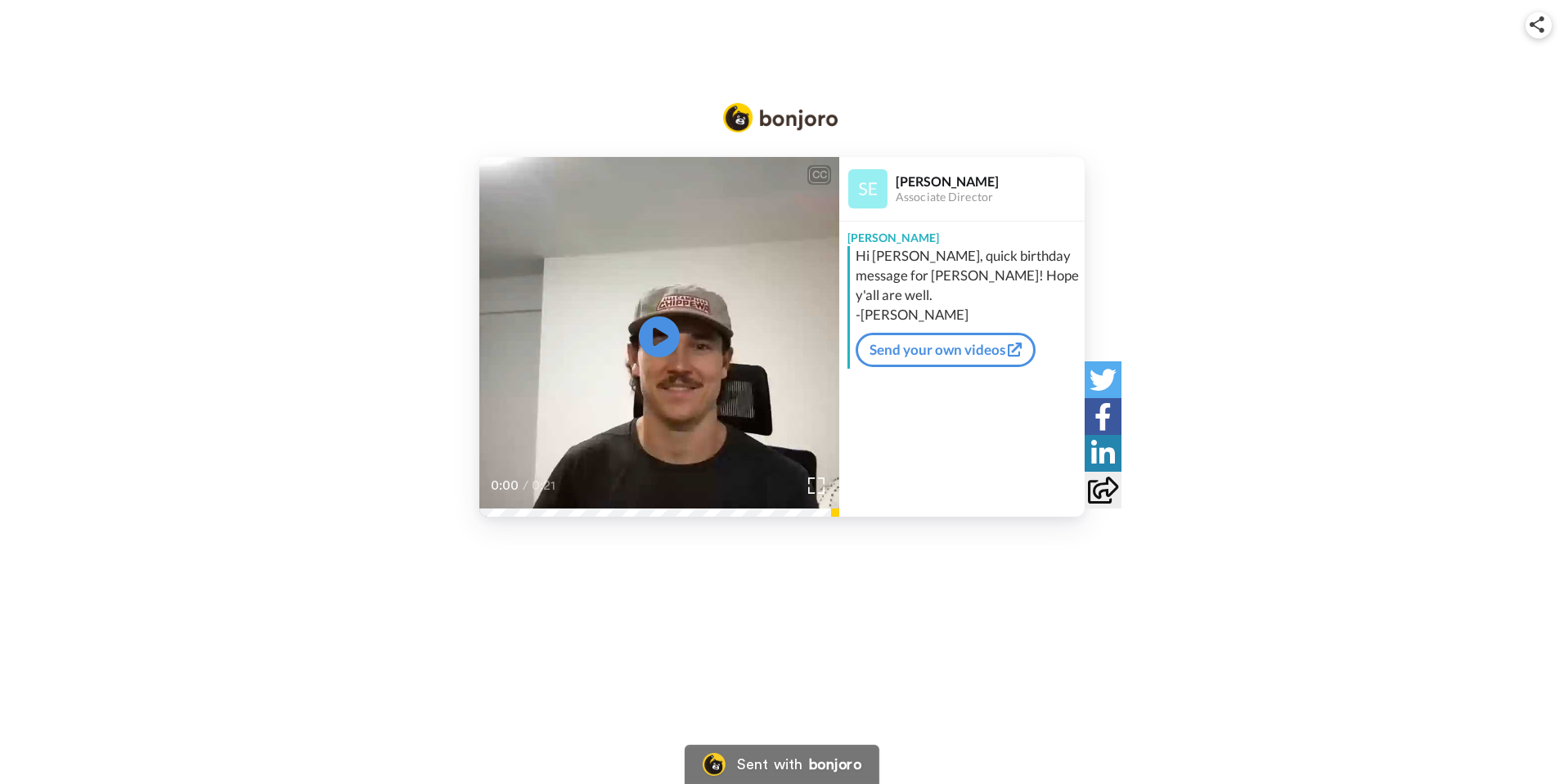
click at [1181, 250] on div "CC Play/Pause 0:00 / 0:21 Sam Endres Associate Director Sam Hi Jason, quick bir…" at bounding box center [782, 336] width 1564 height 359
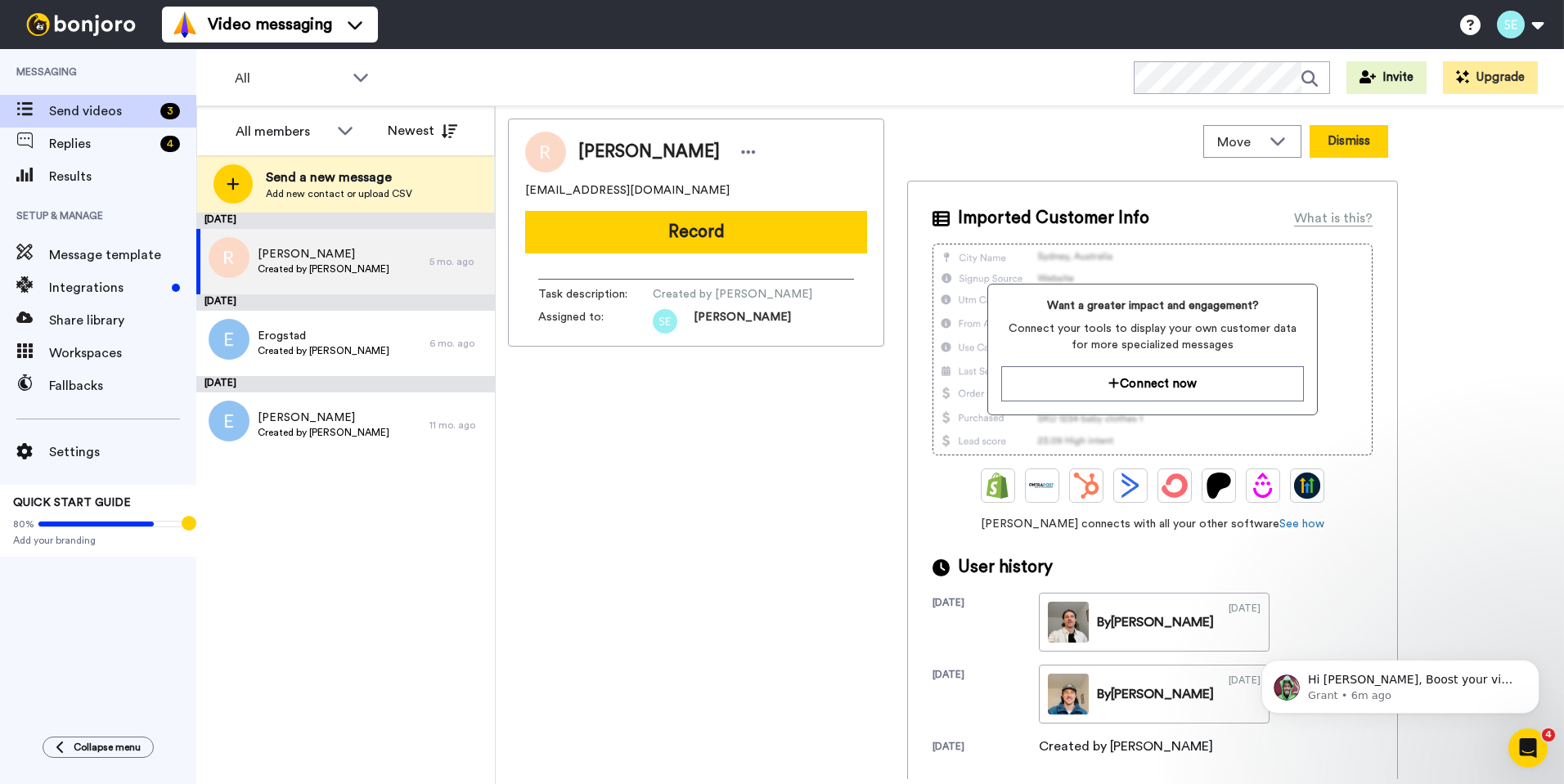
click at [1332, 145] on button "Dismiss" at bounding box center [1349, 141] width 79 height 33
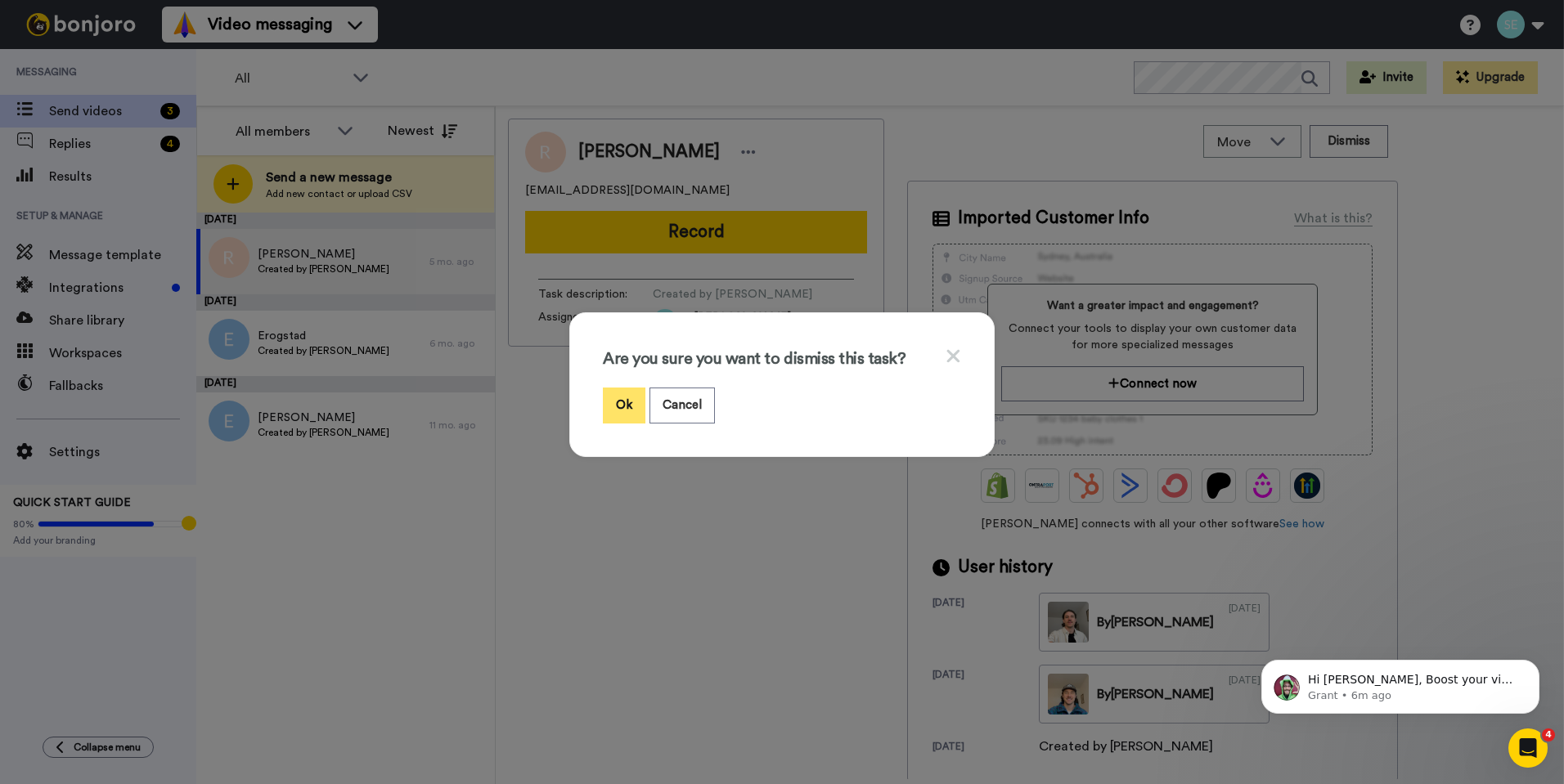
click at [618, 406] on button "Ok" at bounding box center [624, 405] width 43 height 35
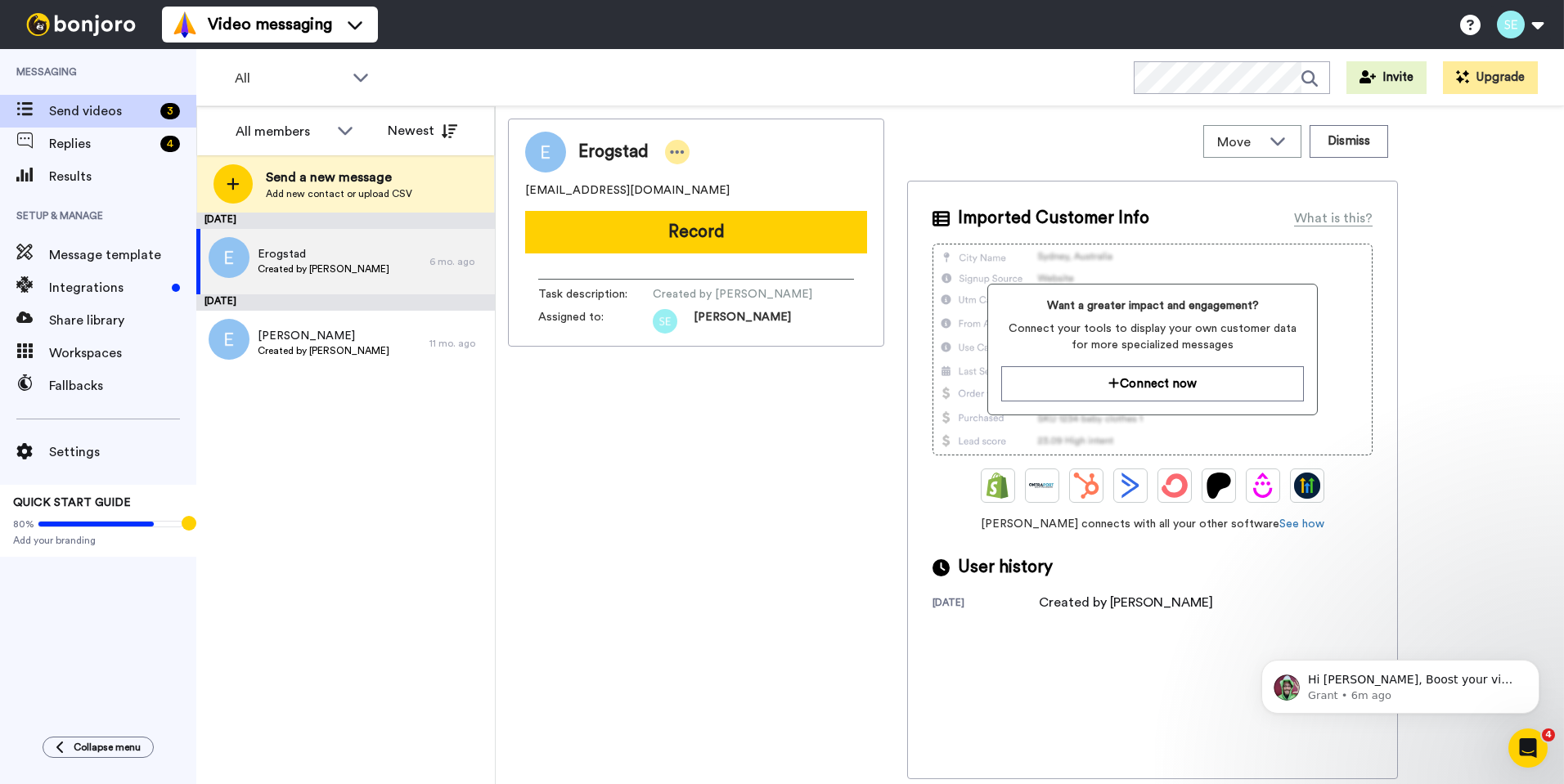
click at [665, 147] on div at bounding box center [676, 152] width 24 height 24
click at [720, 246] on li "Dismiss" at bounding box center [723, 247] width 119 height 22
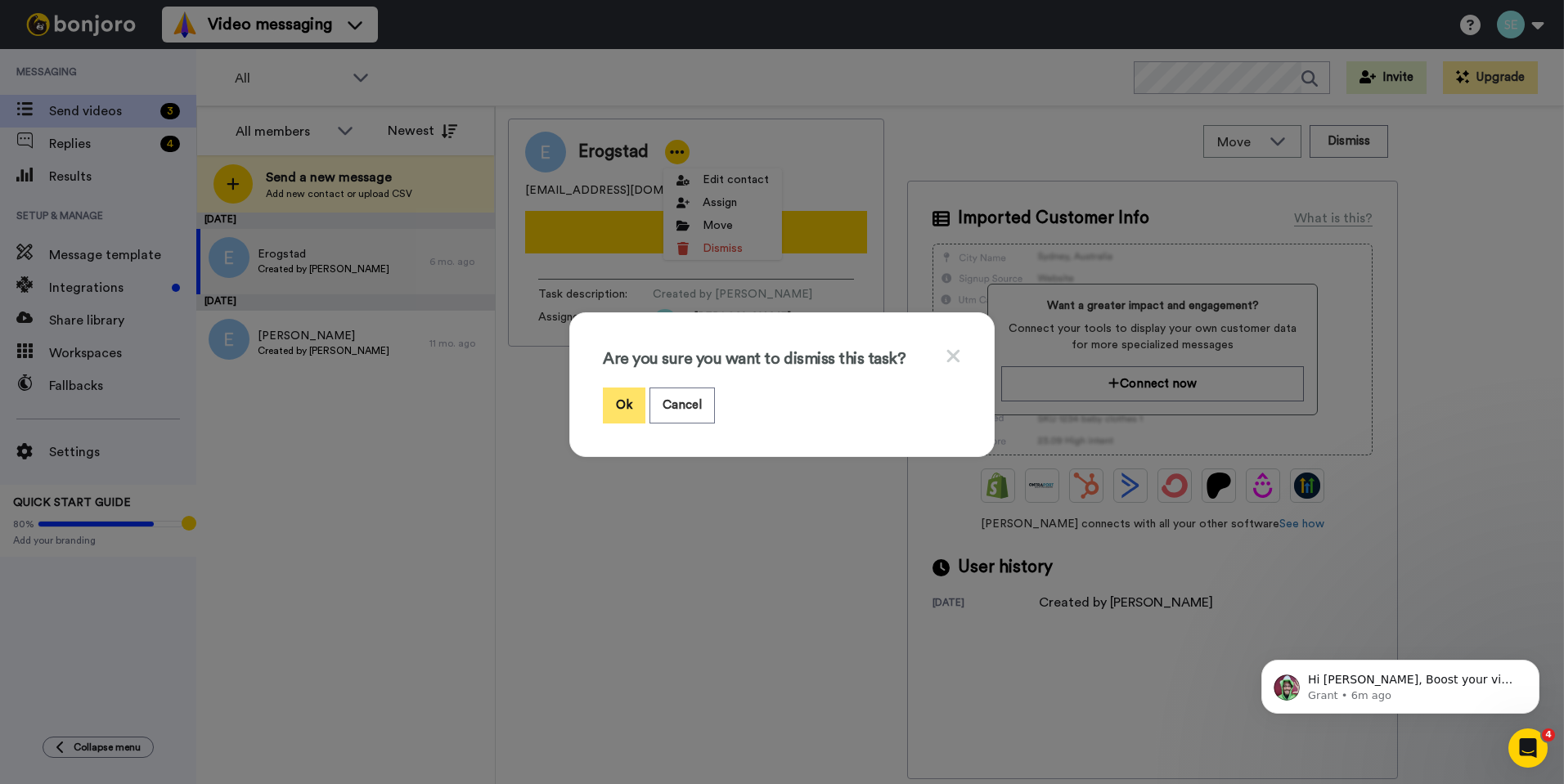
click at [612, 398] on button "Ok" at bounding box center [624, 405] width 43 height 35
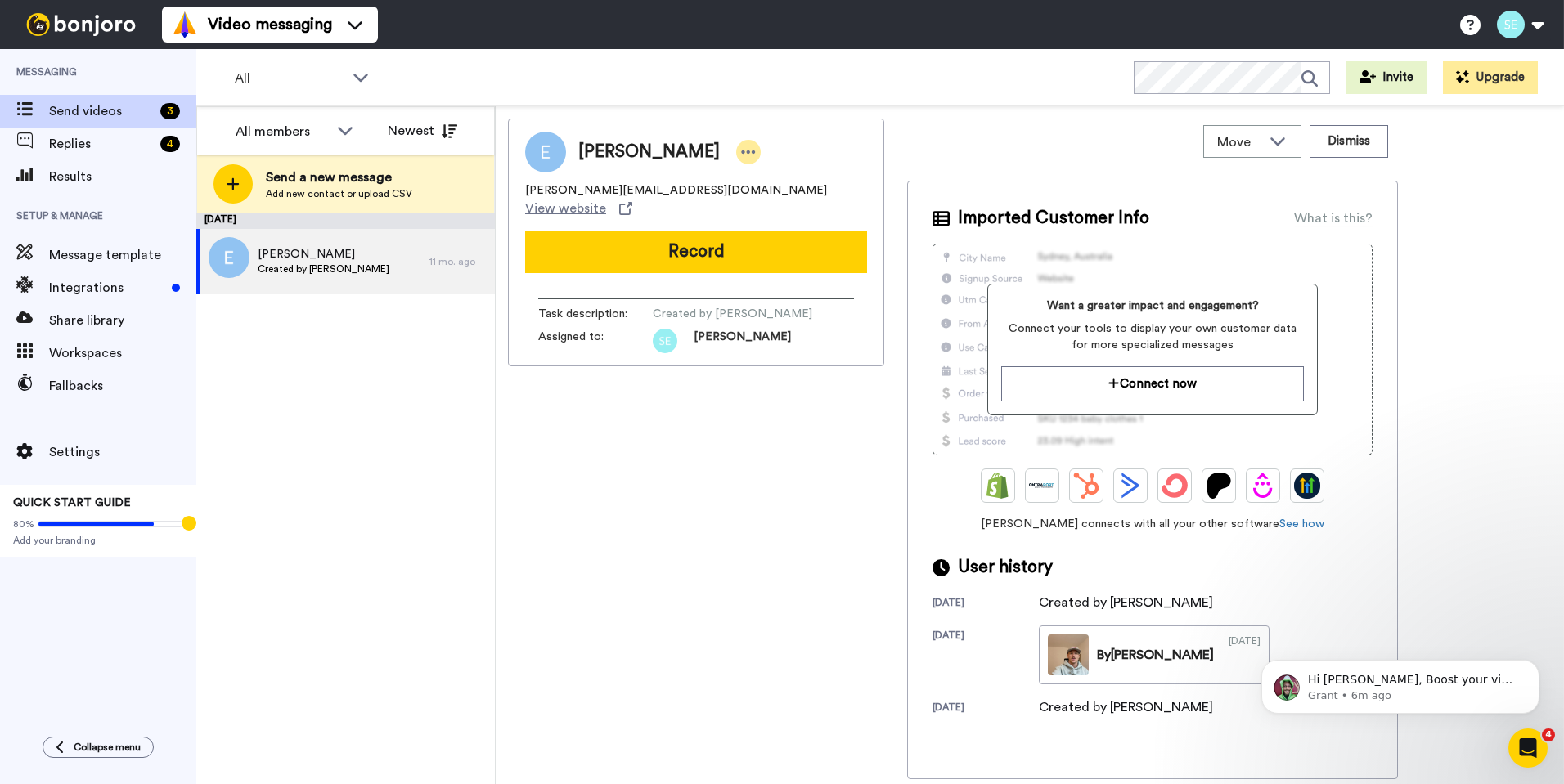
click at [736, 150] on div at bounding box center [747, 152] width 24 height 24
click at [676, 246] on li "Dismiss" at bounding box center [697, 247] width 119 height 22
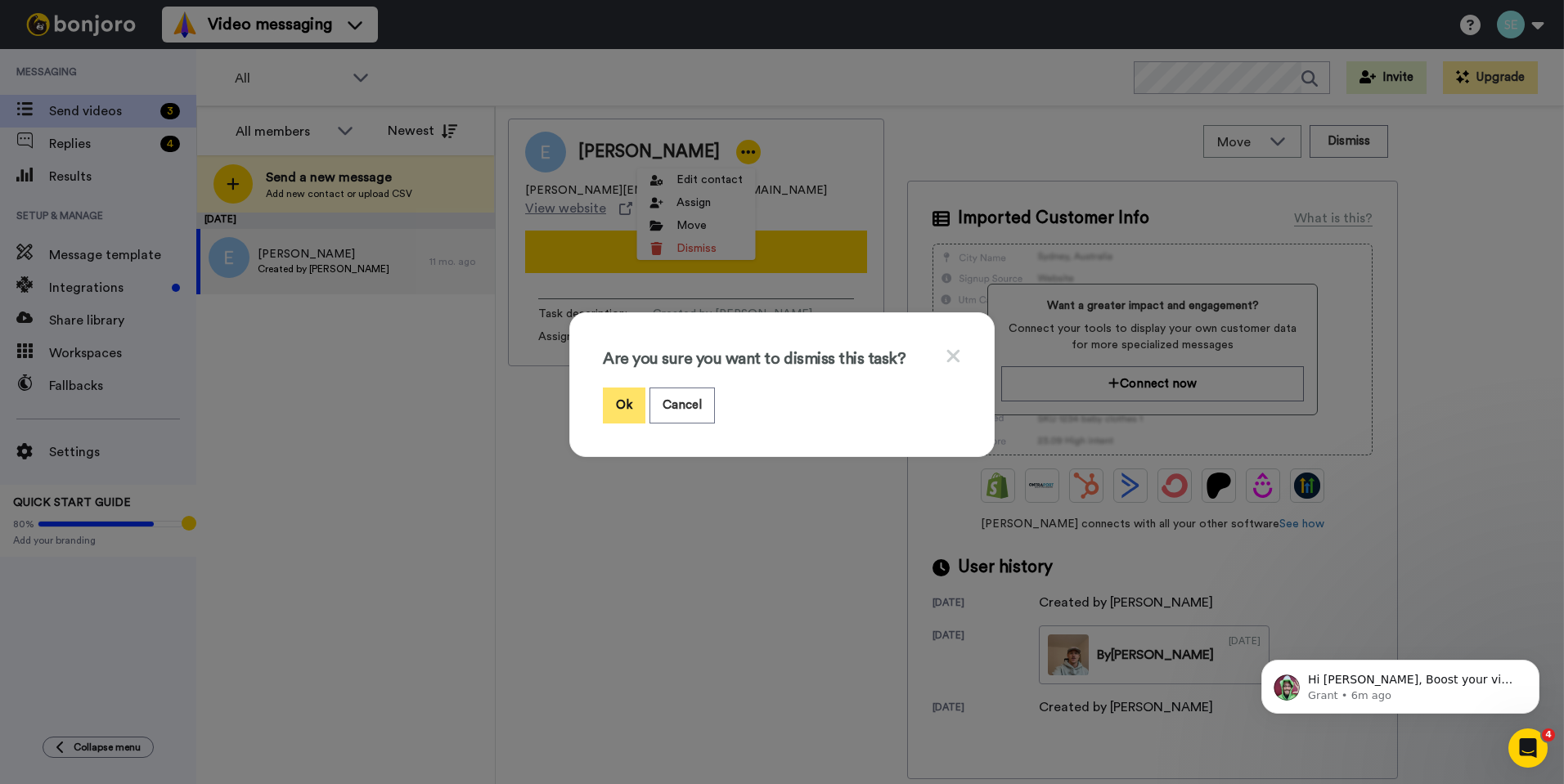
click at [621, 402] on button "Ok" at bounding box center [624, 405] width 43 height 35
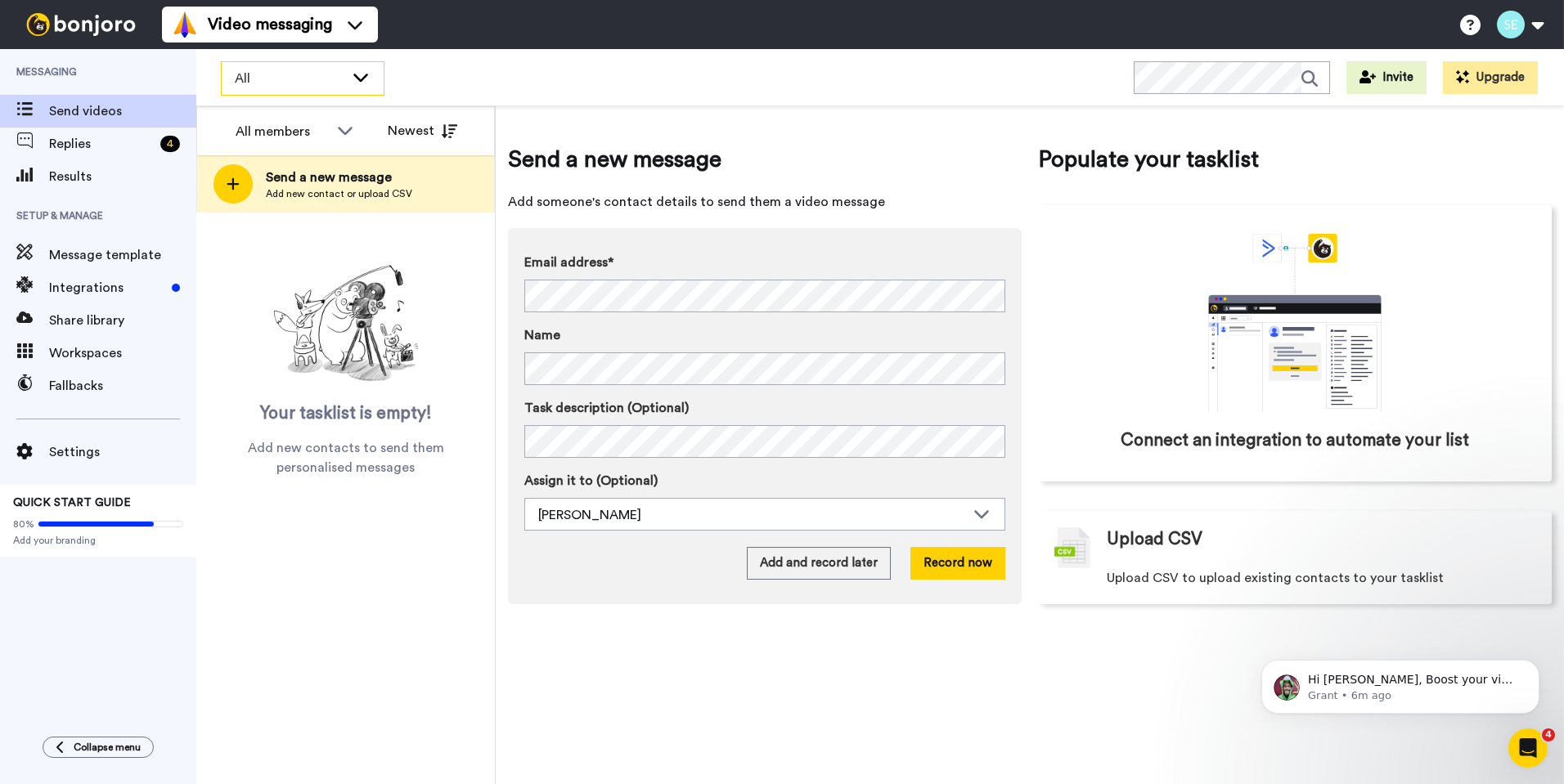
click at [353, 78] on icon at bounding box center [361, 76] width 19 height 17
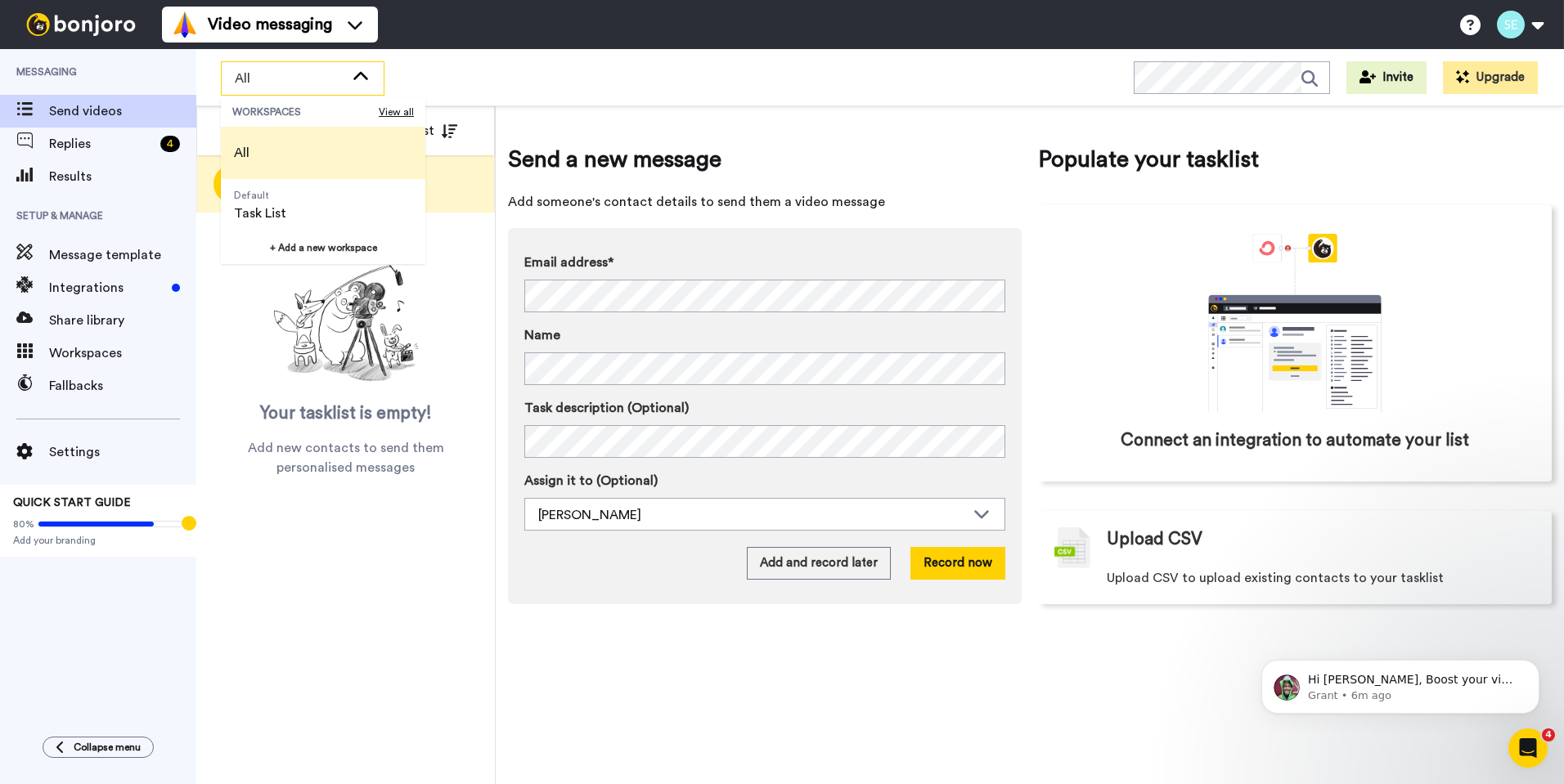
click at [352, 78] on icon at bounding box center [361, 76] width 19 height 17
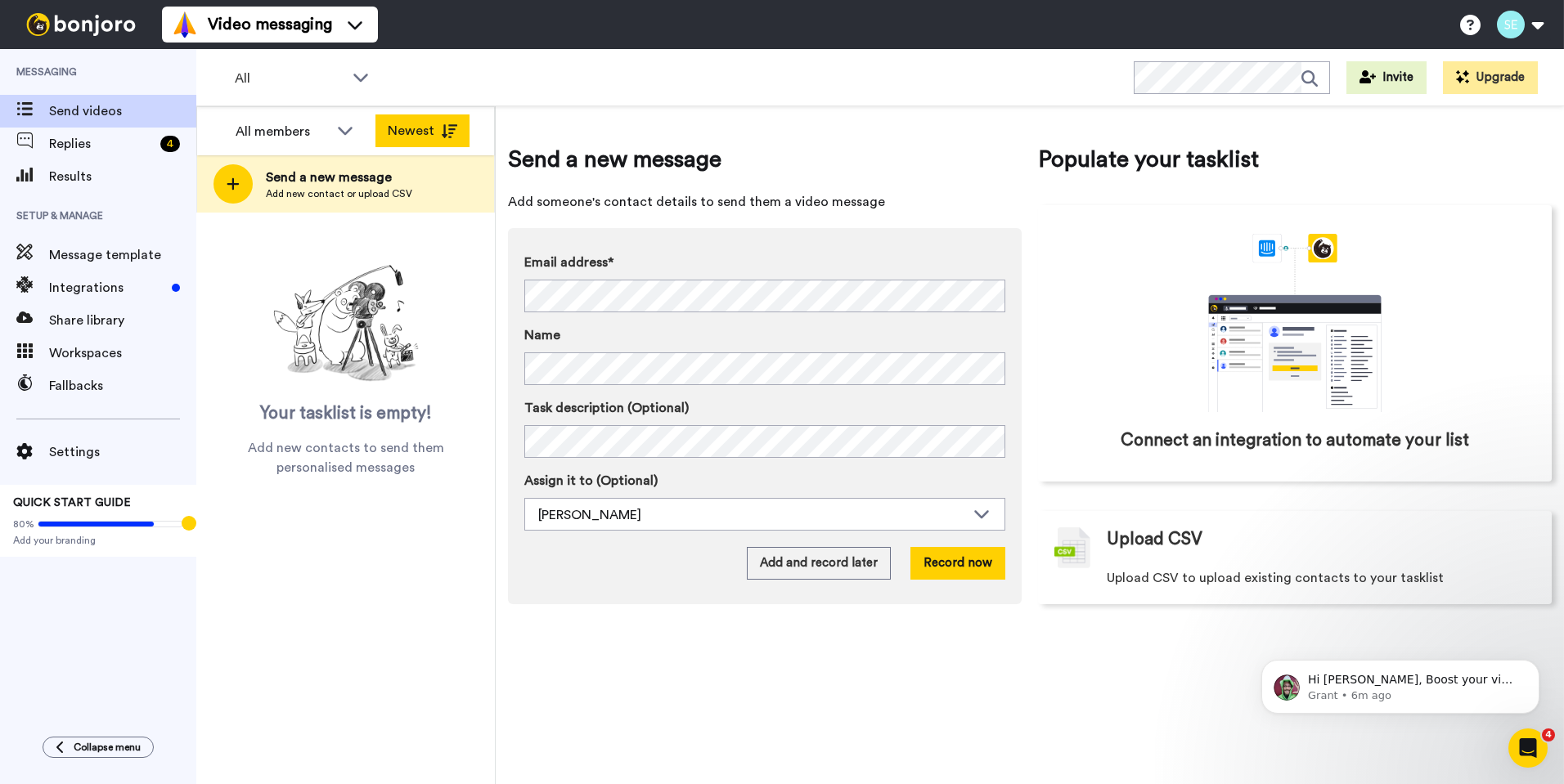
click at [429, 130] on button "Newest" at bounding box center [422, 131] width 95 height 33
click at [384, 133] on button "Oldest" at bounding box center [422, 131] width 95 height 33
click at [357, 134] on div "All members" at bounding box center [294, 131] width 145 height 33
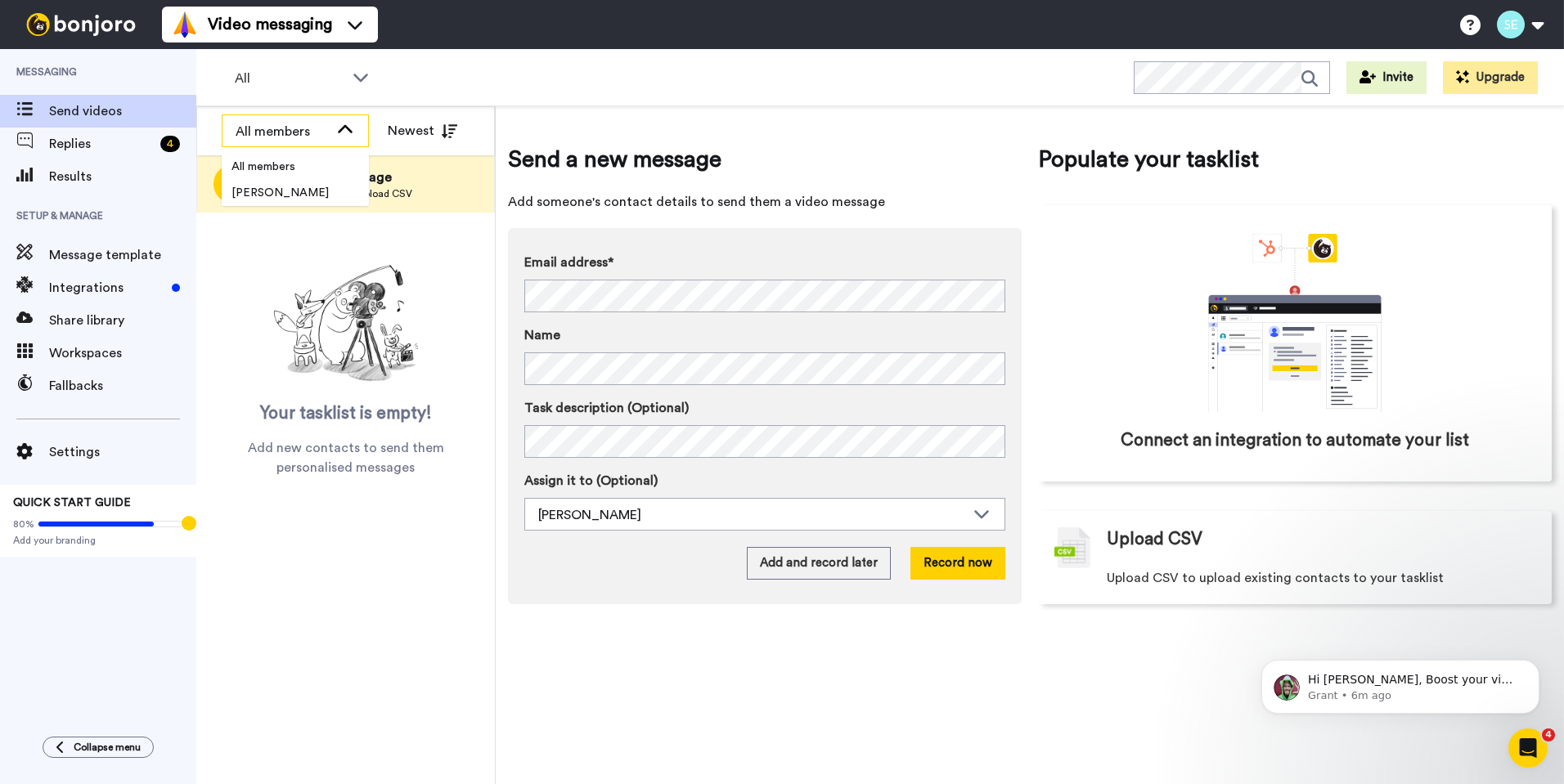
click at [357, 134] on div "All members" at bounding box center [294, 131] width 145 height 33
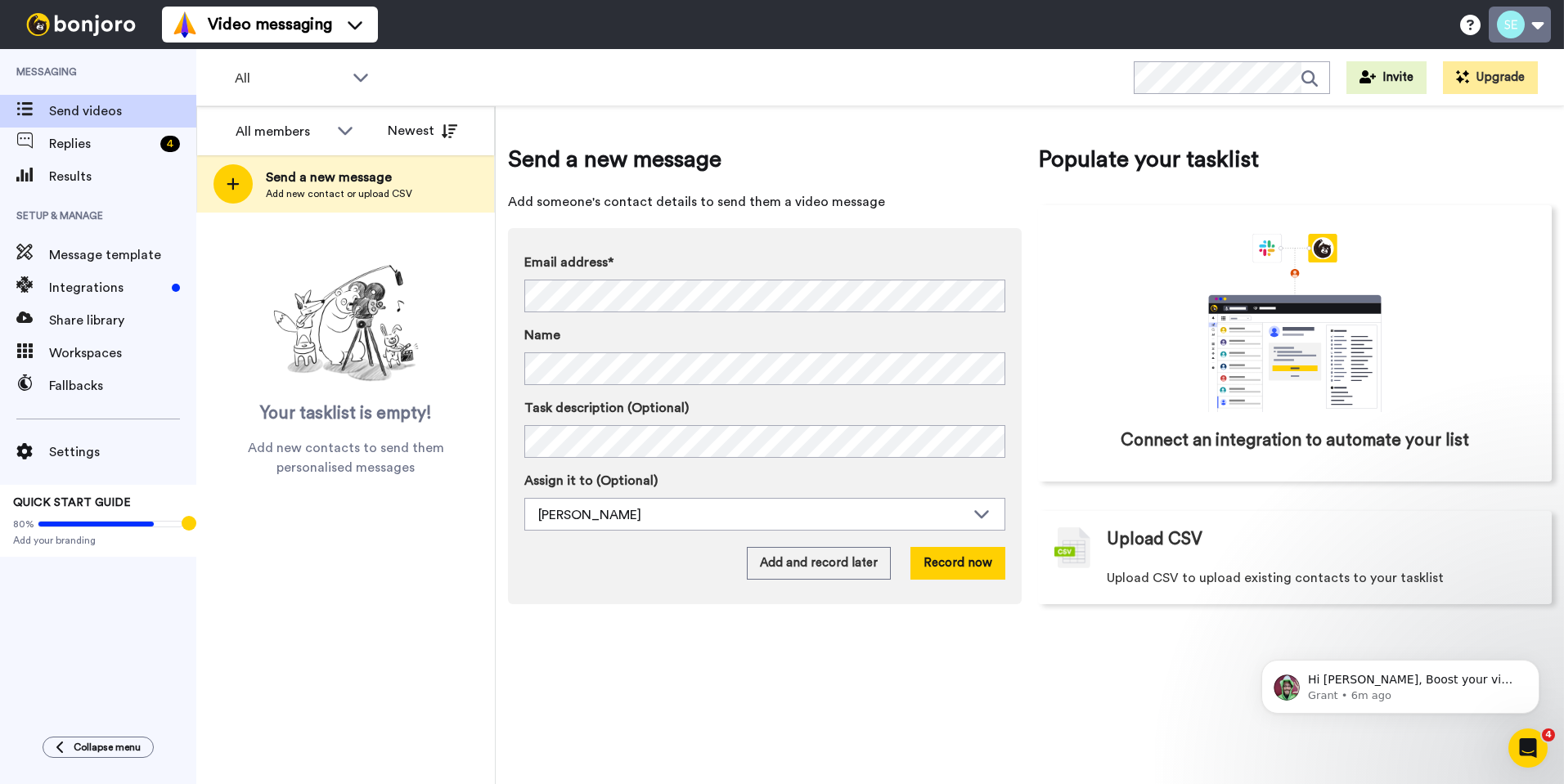
click at [1507, 39] on button at bounding box center [1519, 24] width 62 height 36
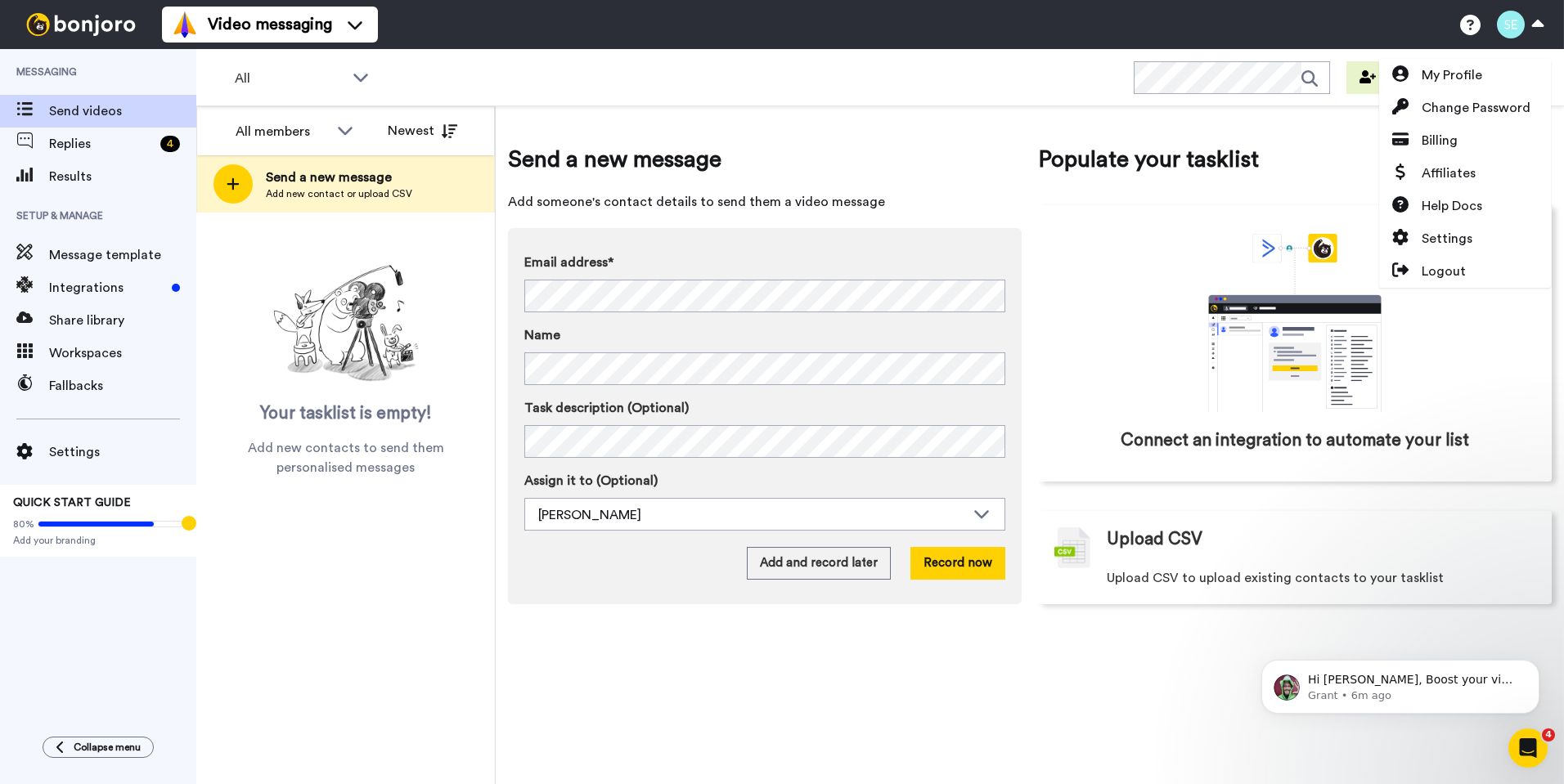
click at [638, 116] on div "Send a new message Add someone's contact details to send them a video message E…" at bounding box center [1030, 445] width 1068 height 678
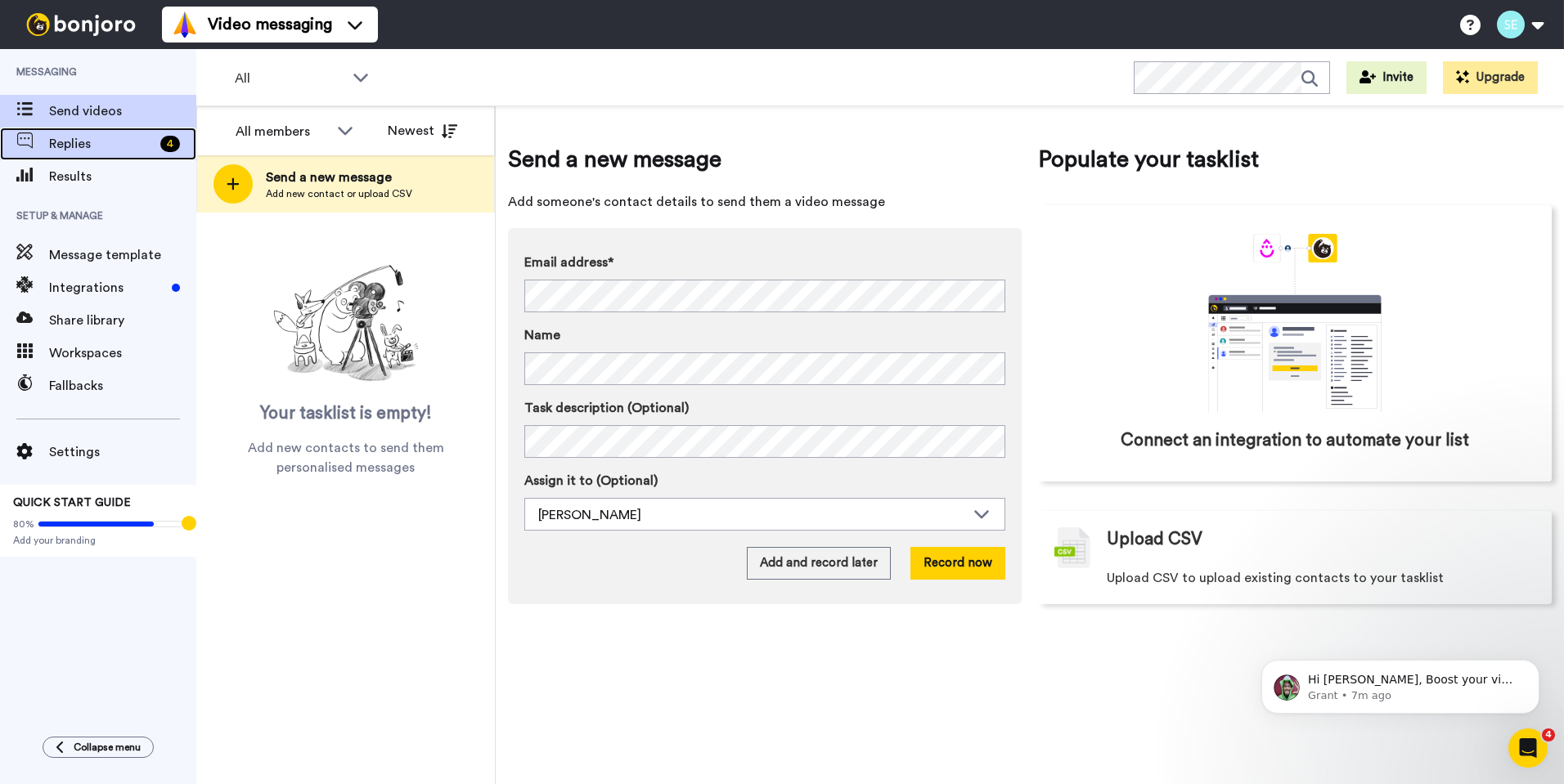
click at [80, 140] on span "Replies" at bounding box center [100, 144] width 104 height 19
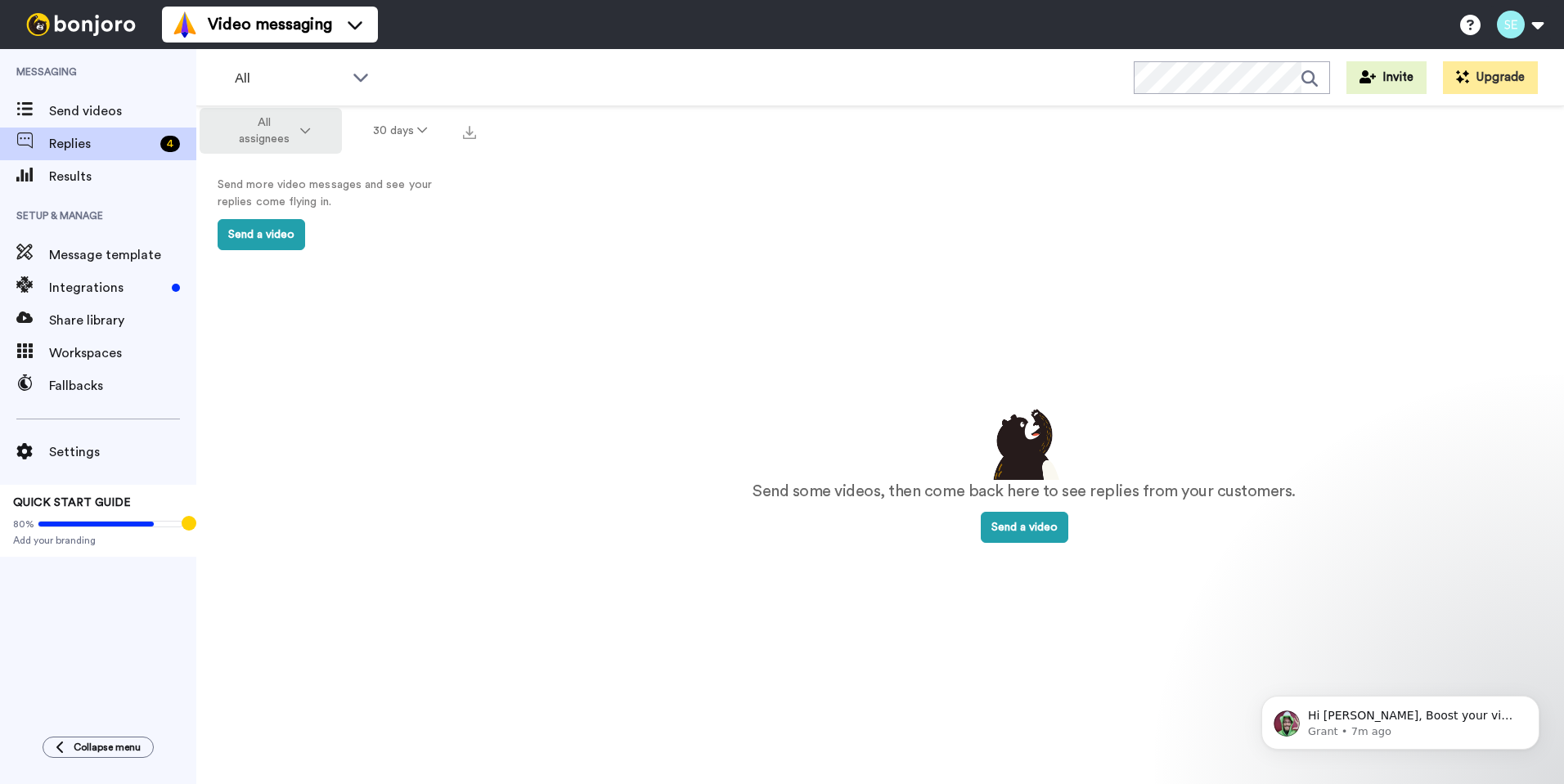
click at [298, 138] on button "All assignees" at bounding box center [271, 131] width 142 height 46
click at [299, 137] on button "All assignees" at bounding box center [271, 131] width 142 height 46
click at [403, 136] on button "30 days" at bounding box center [401, 131] width 117 height 29
click at [484, 136] on div "Send some videos, then come back here to see replies from your customers. Send …" at bounding box center [1024, 473] width 1080 height 734
